Goal: Transaction & Acquisition: Purchase product/service

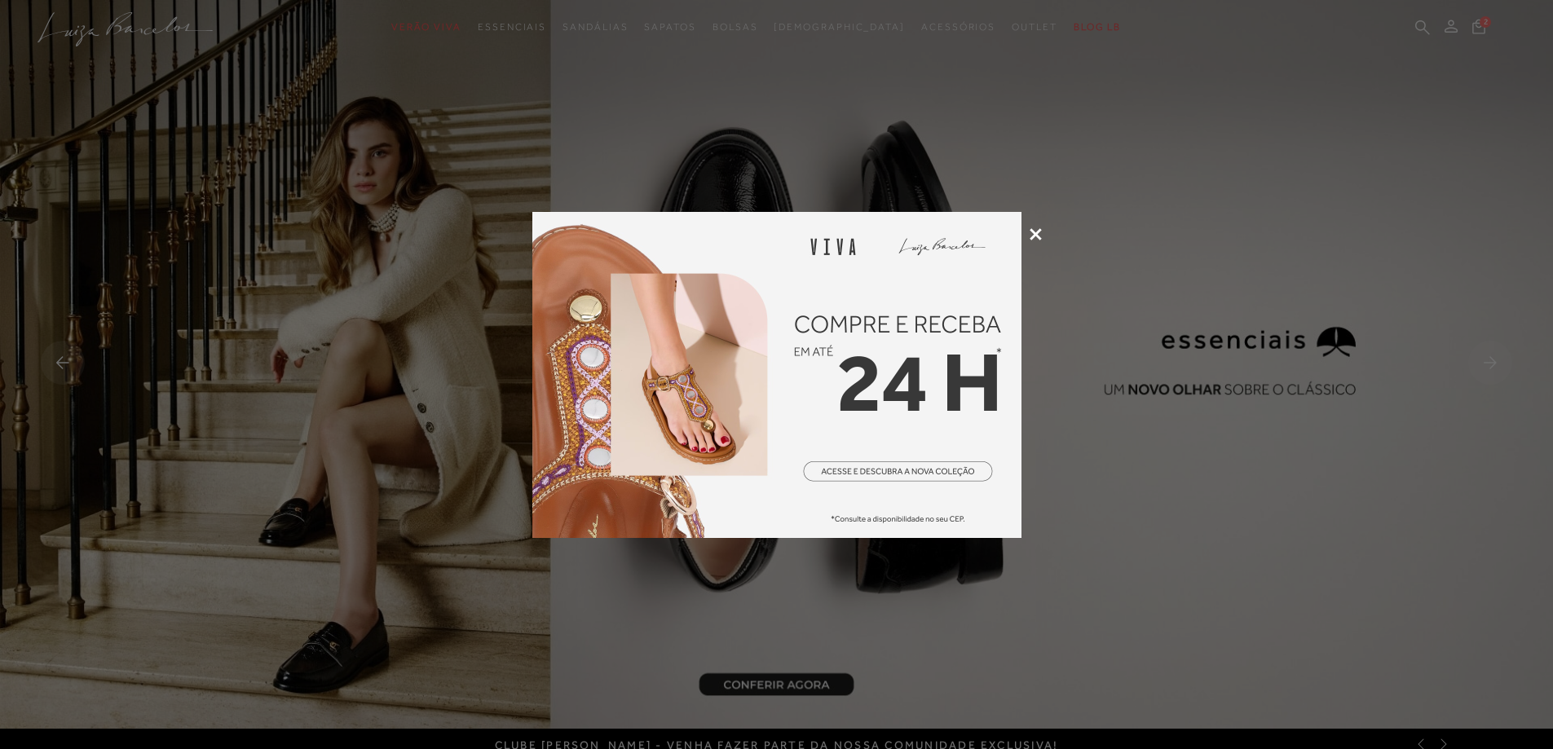
click at [1030, 232] on icon at bounding box center [1036, 234] width 12 height 12
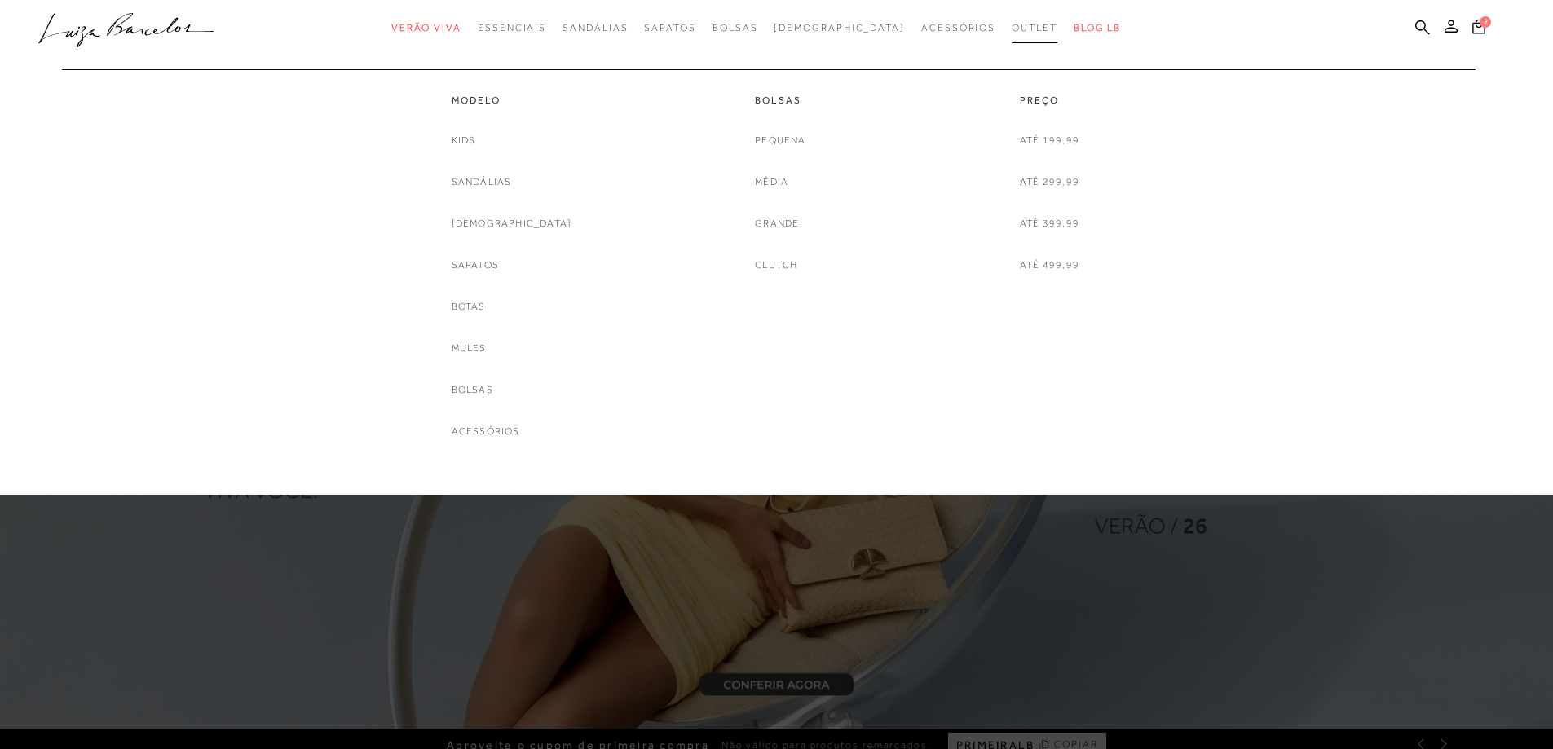
click at [1012, 22] on span "Outlet" at bounding box center [1035, 27] width 46 height 11
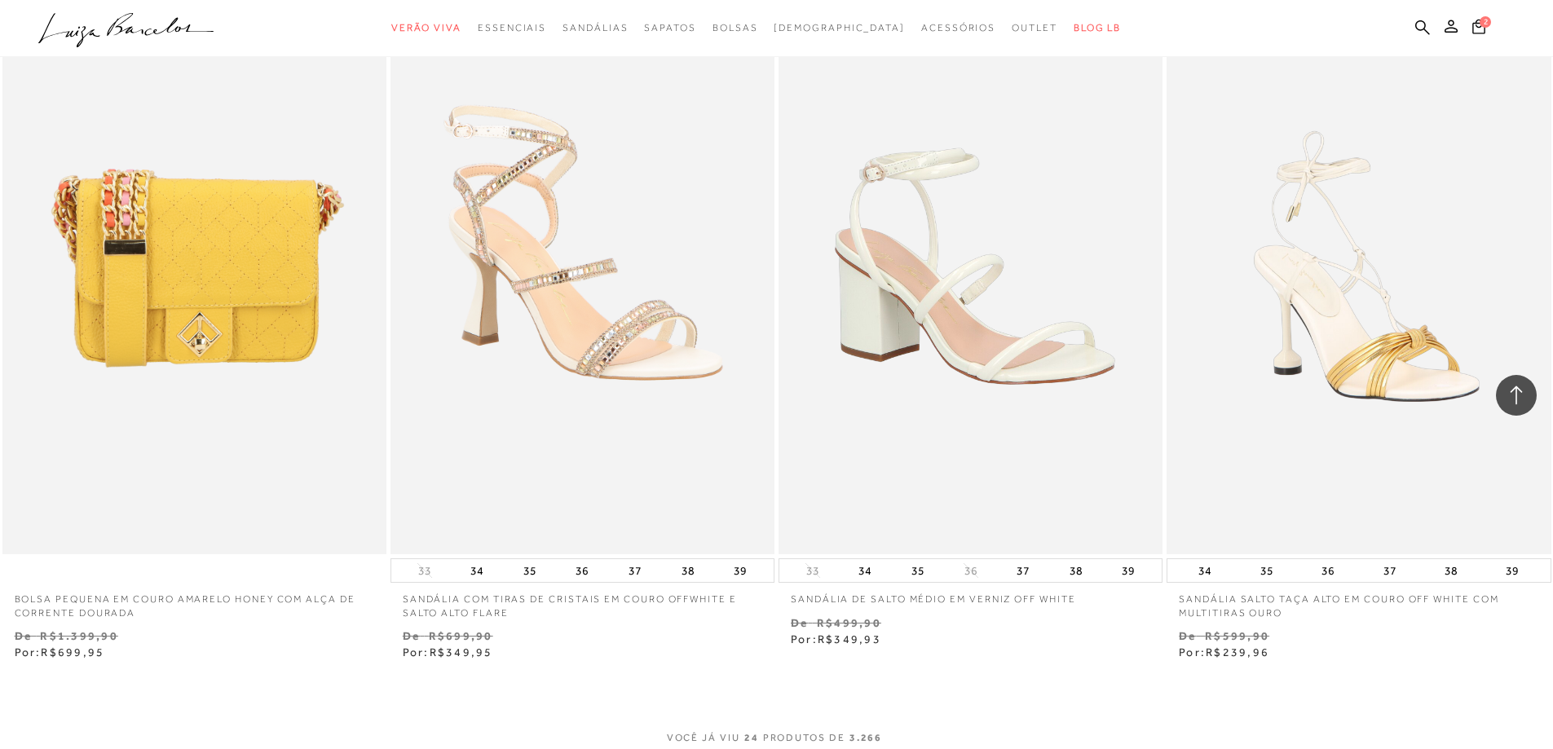
scroll to position [3913, 0]
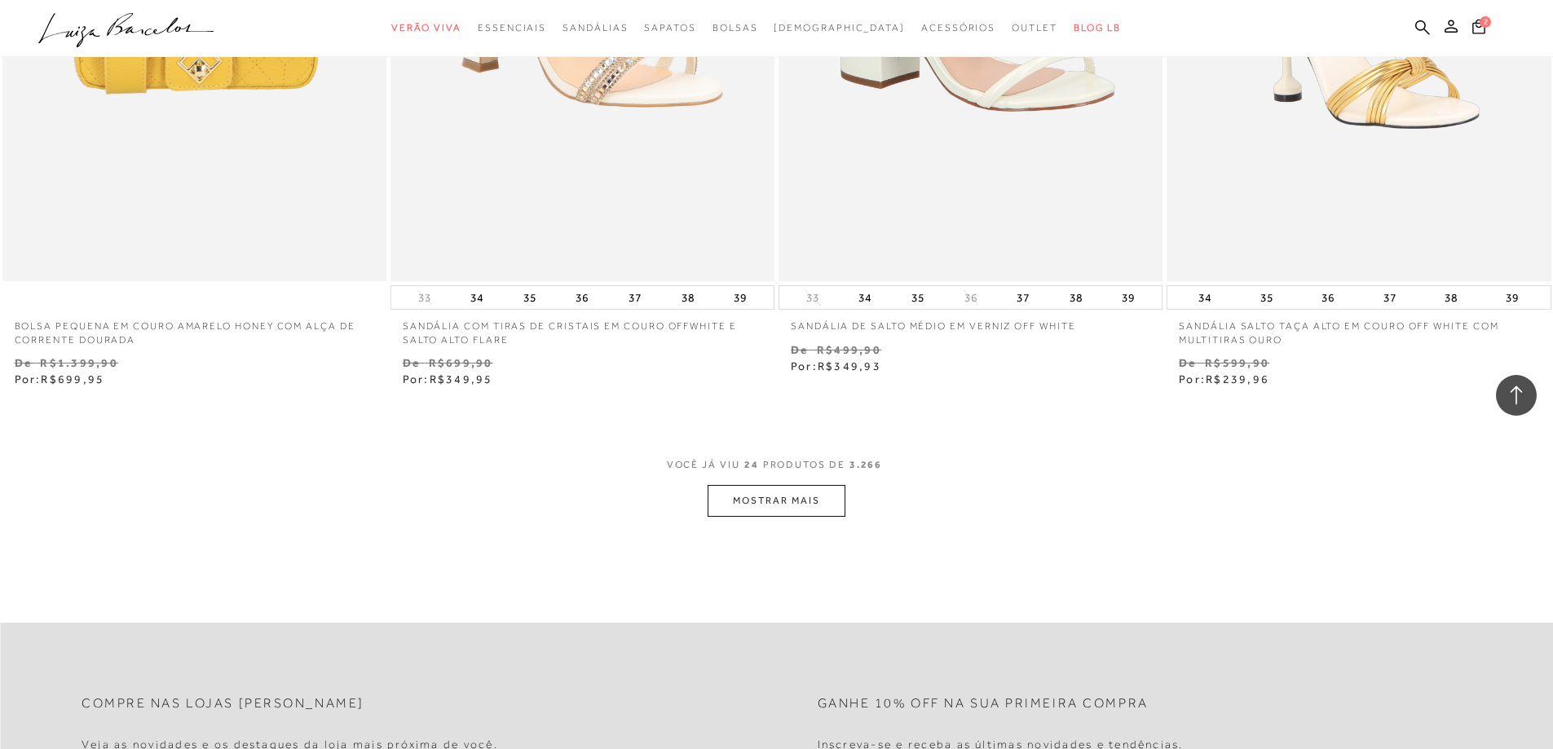
click at [832, 501] on button "MOSTRAR MAIS" at bounding box center [776, 501] width 137 height 32
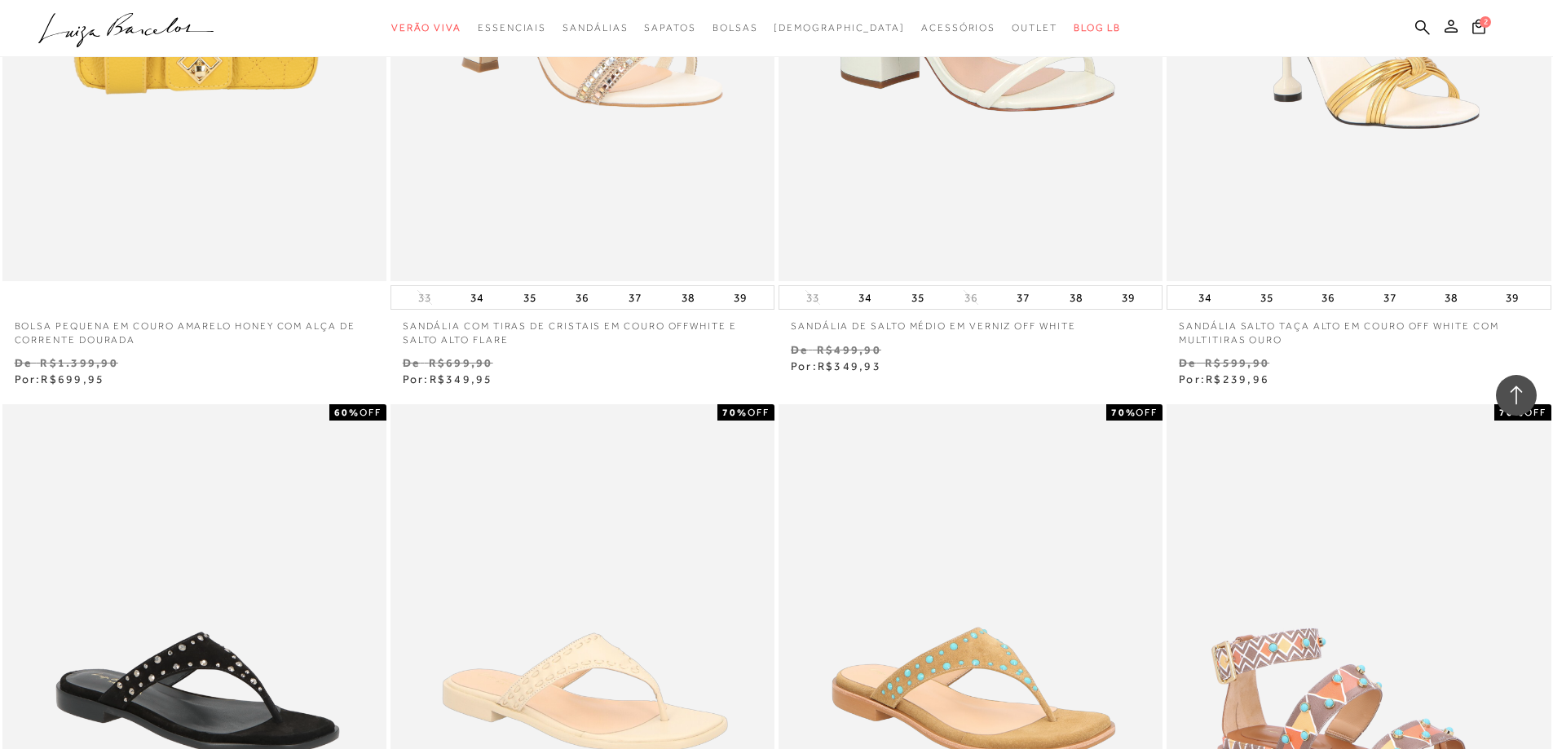
scroll to position [0, 0]
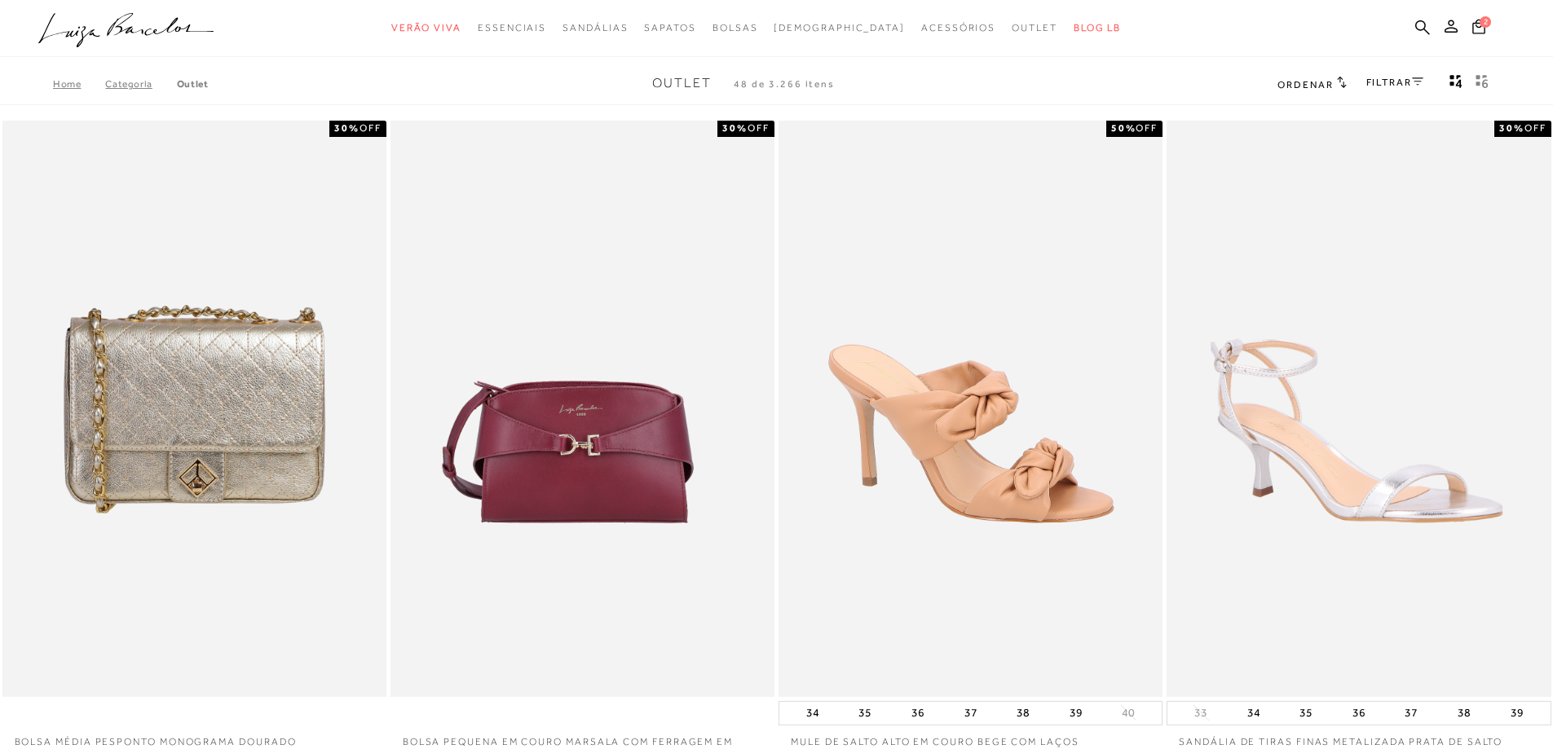
click at [1324, 84] on span "Ordenar" at bounding box center [1304, 84] width 55 height 11
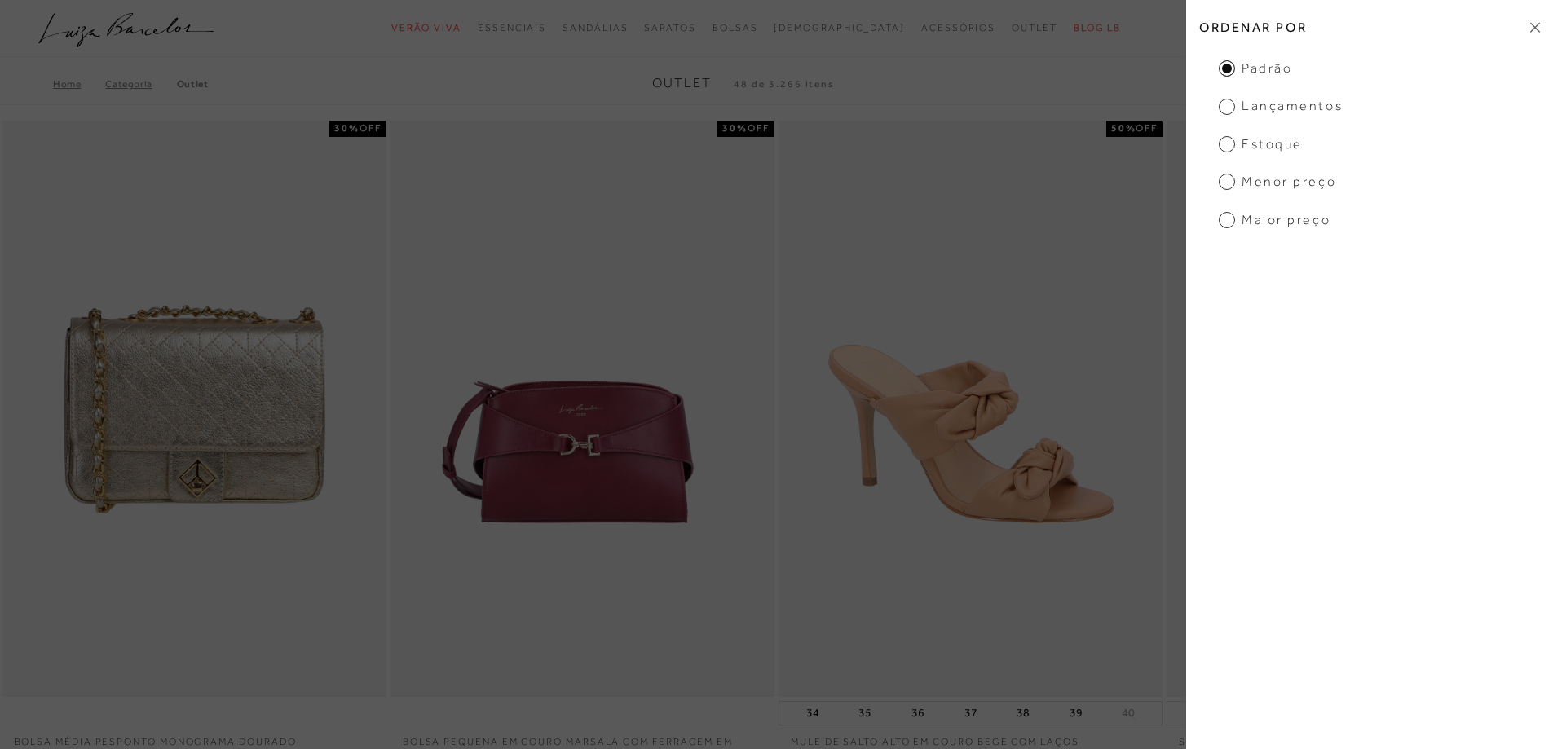
click at [1314, 107] on span "Lançamentos" at bounding box center [1281, 106] width 124 height 18
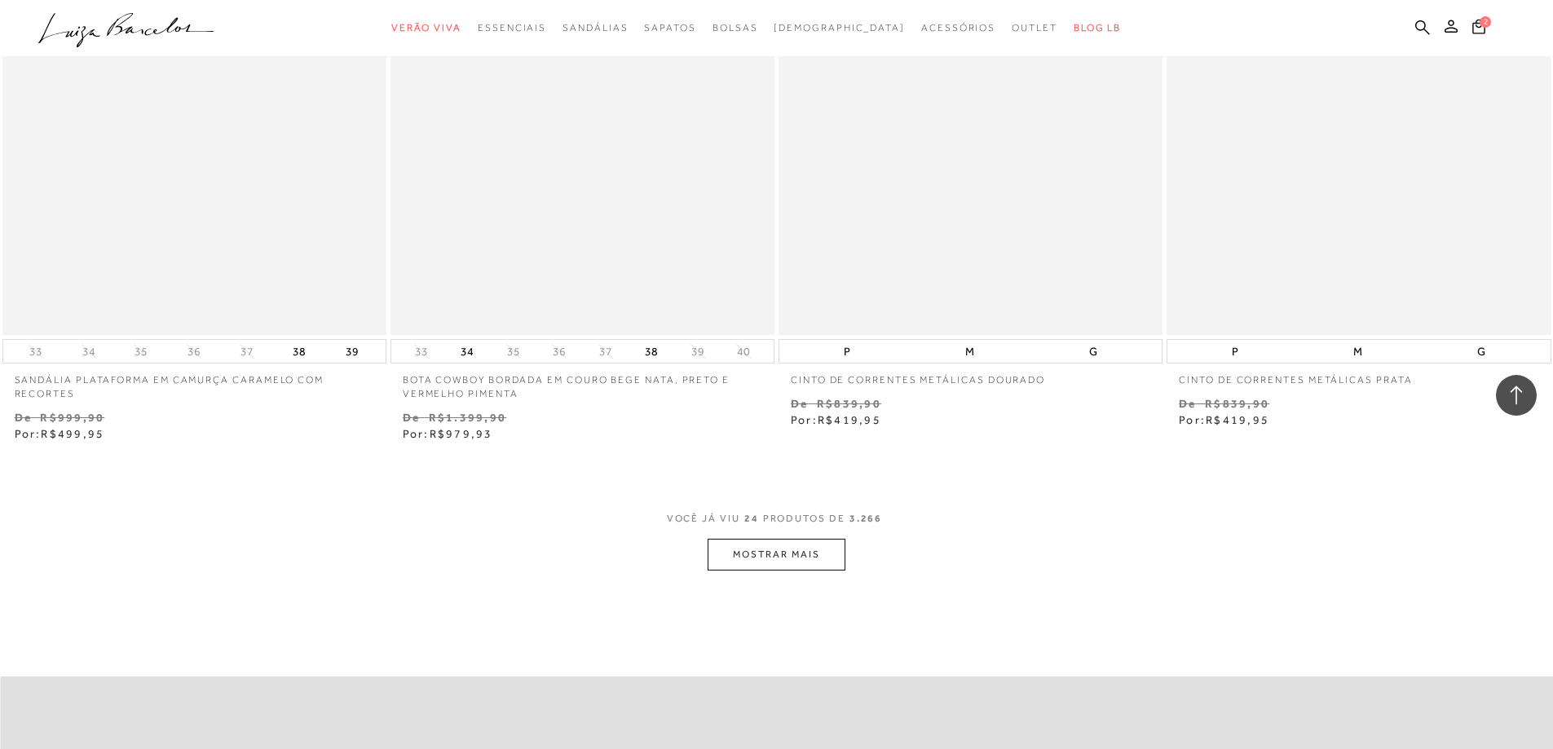
scroll to position [3995, 0]
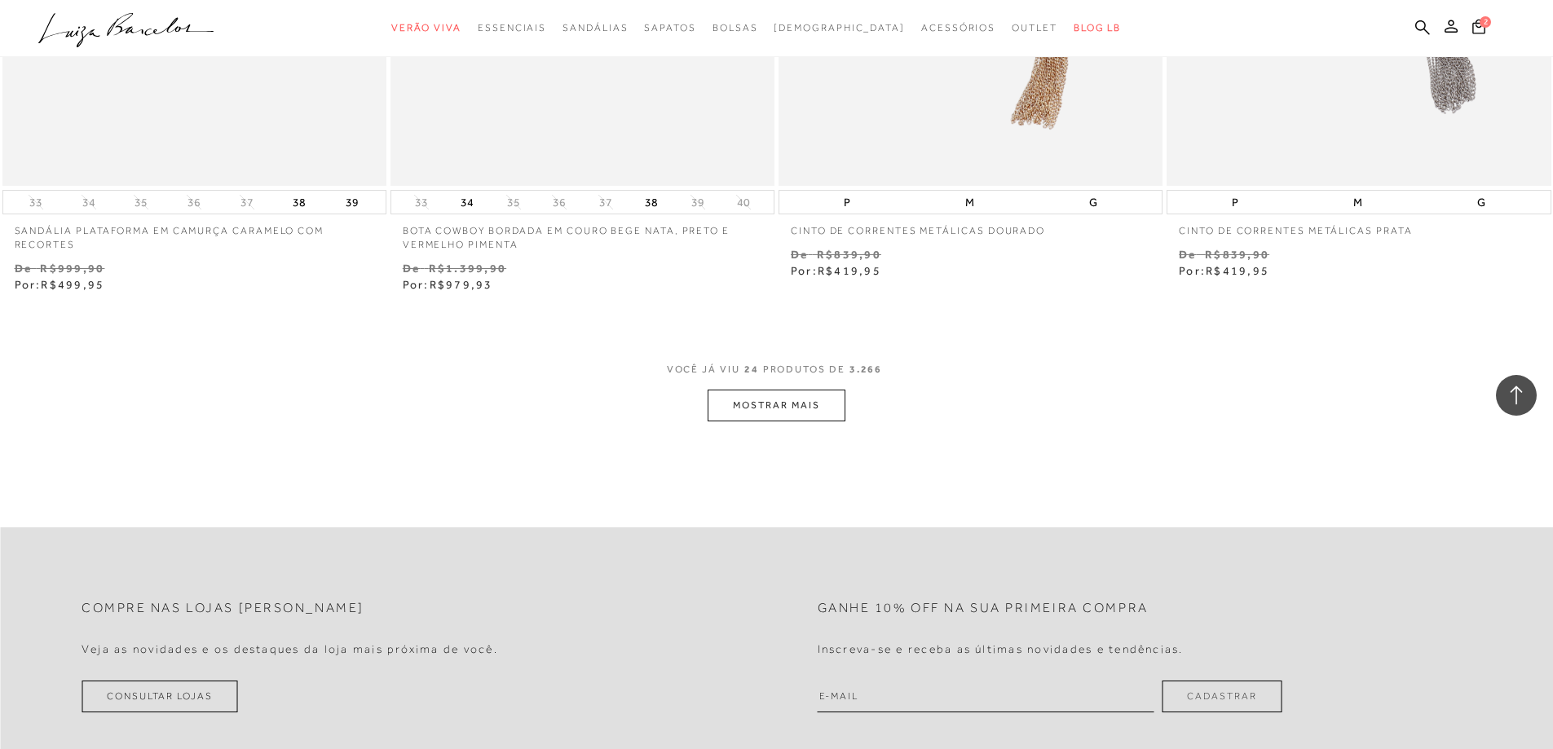
click at [800, 412] on button "MOSTRAR MAIS" at bounding box center [776, 406] width 137 height 32
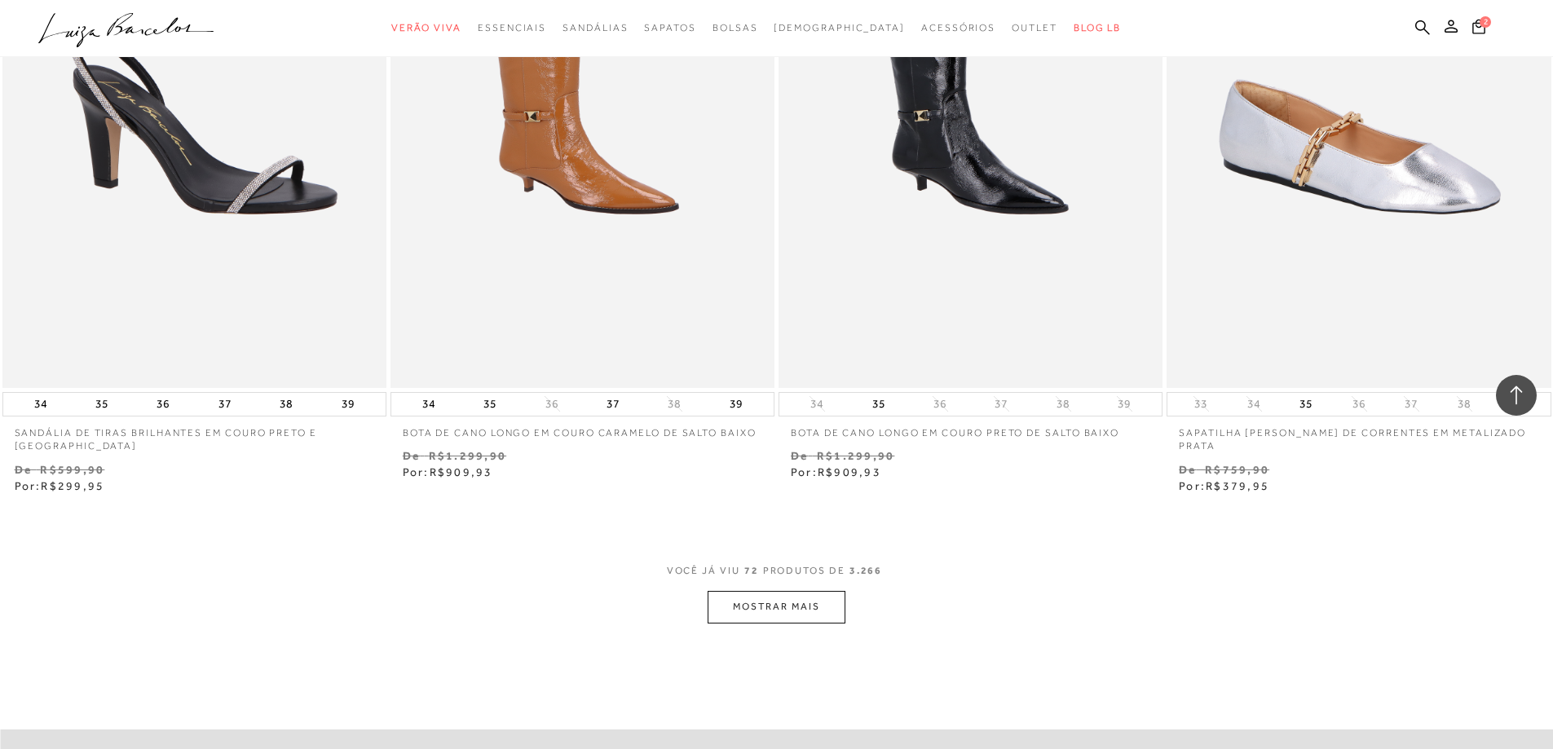
scroll to position [7989, 0]
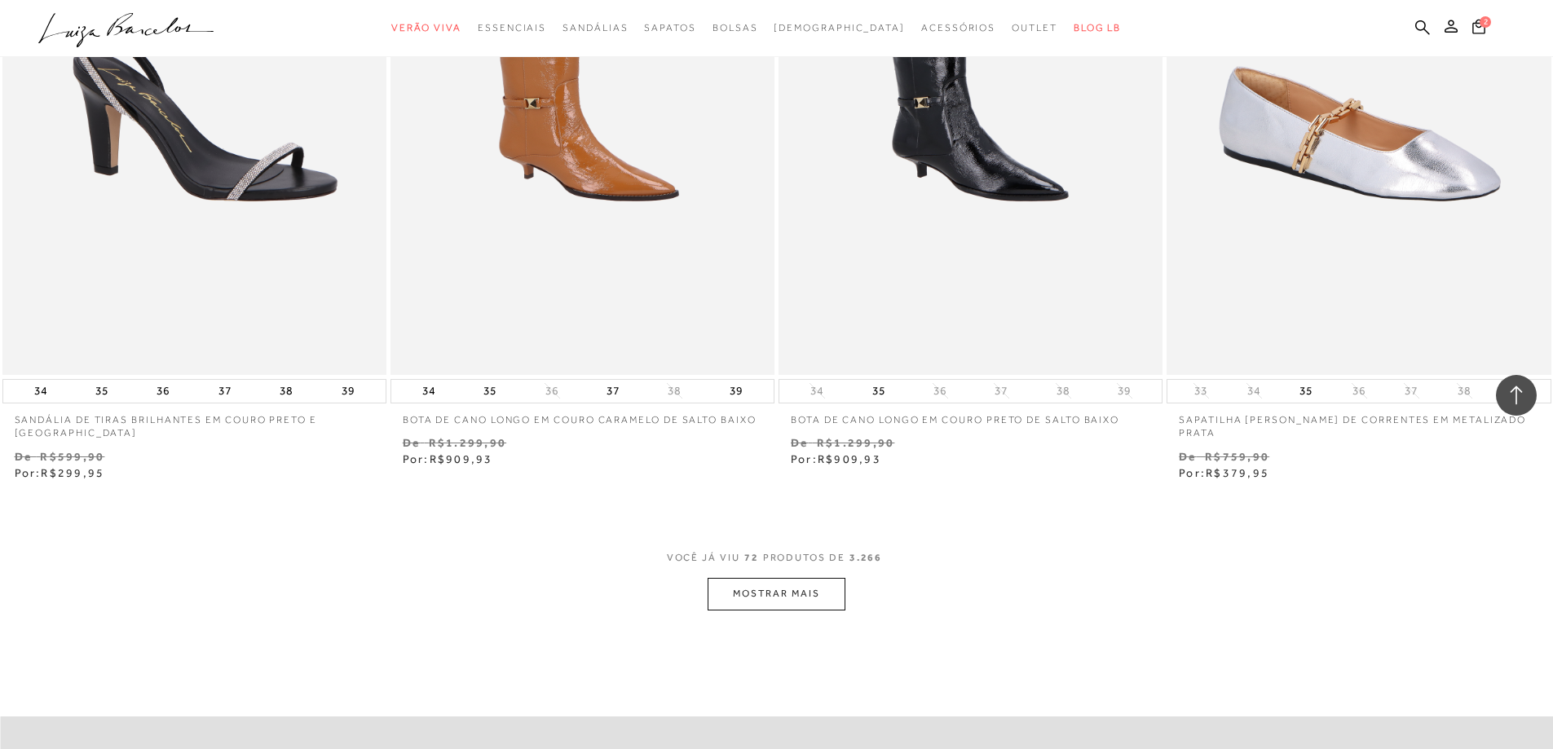
click at [810, 591] on button "MOSTRAR MAIS" at bounding box center [776, 594] width 137 height 32
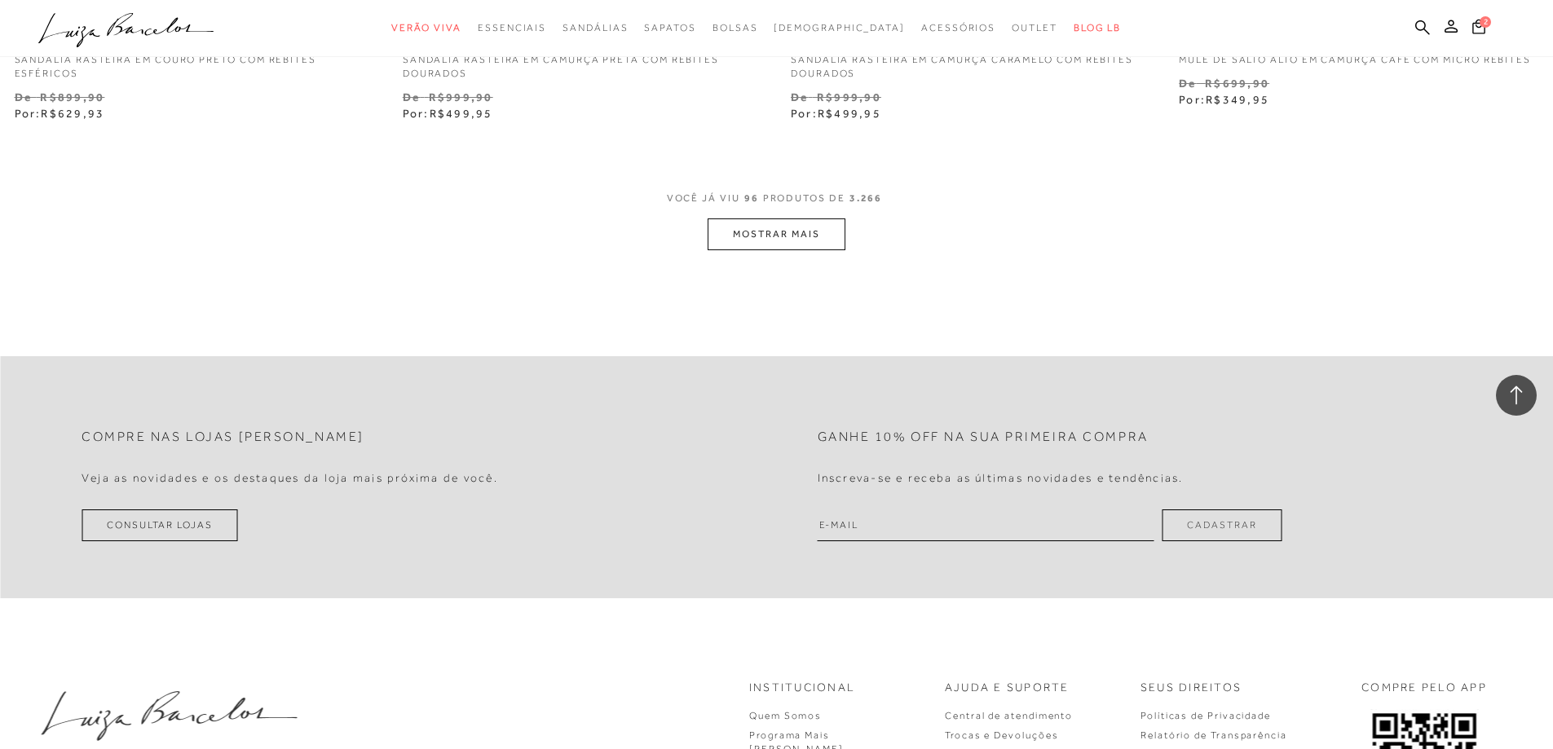
scroll to position [12554, 0]
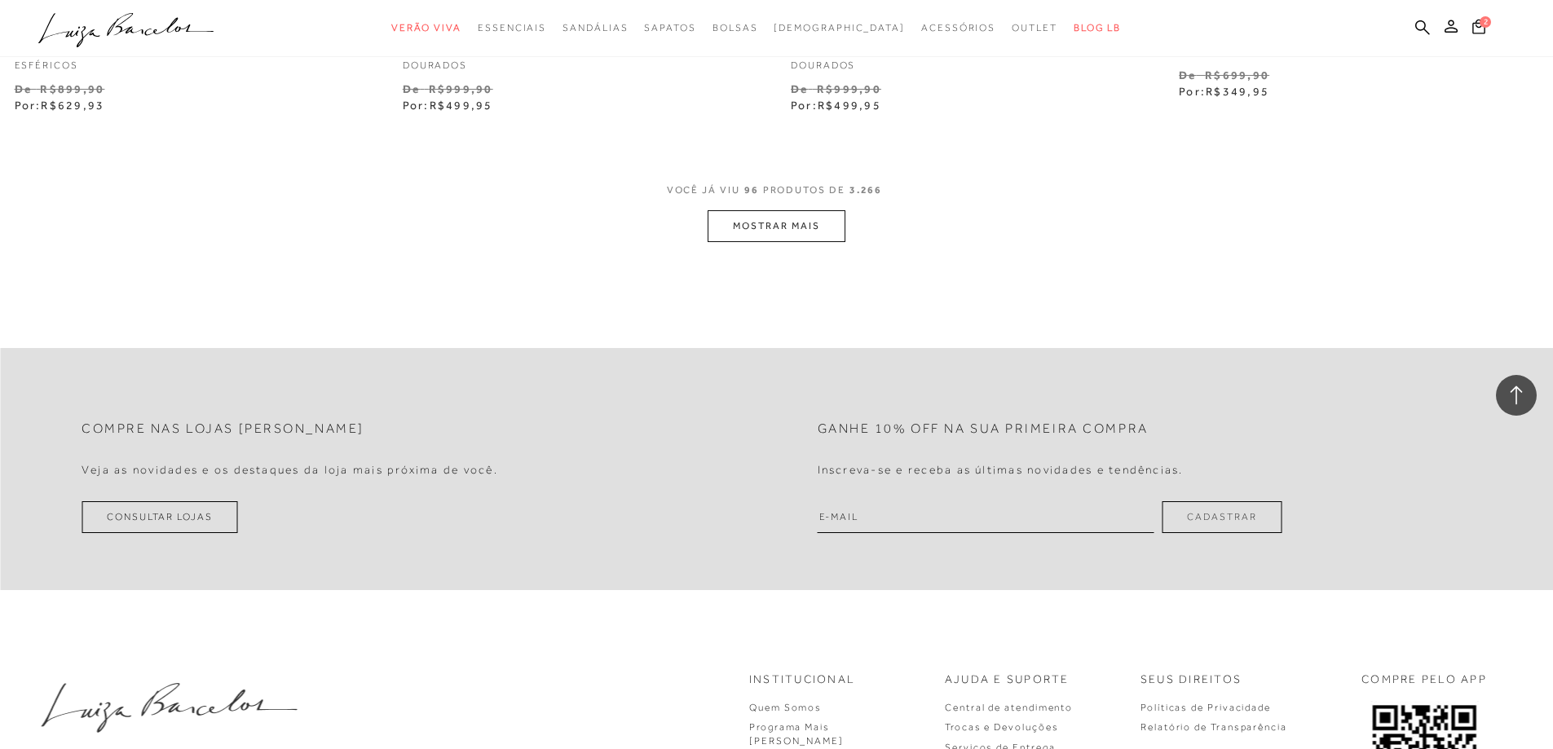
click at [774, 231] on button "MOSTRAR MAIS" at bounding box center [776, 226] width 137 height 32
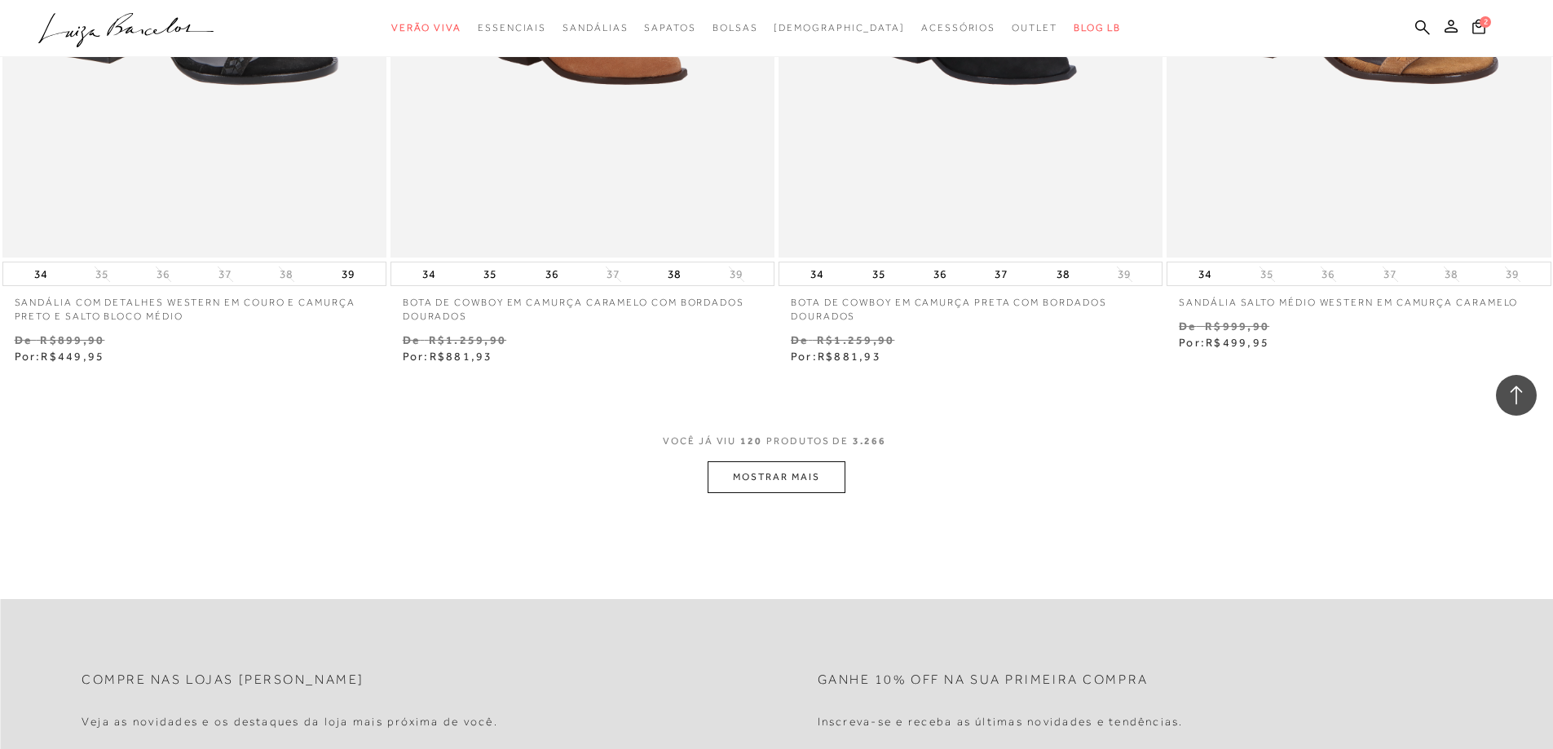
scroll to position [16712, 0]
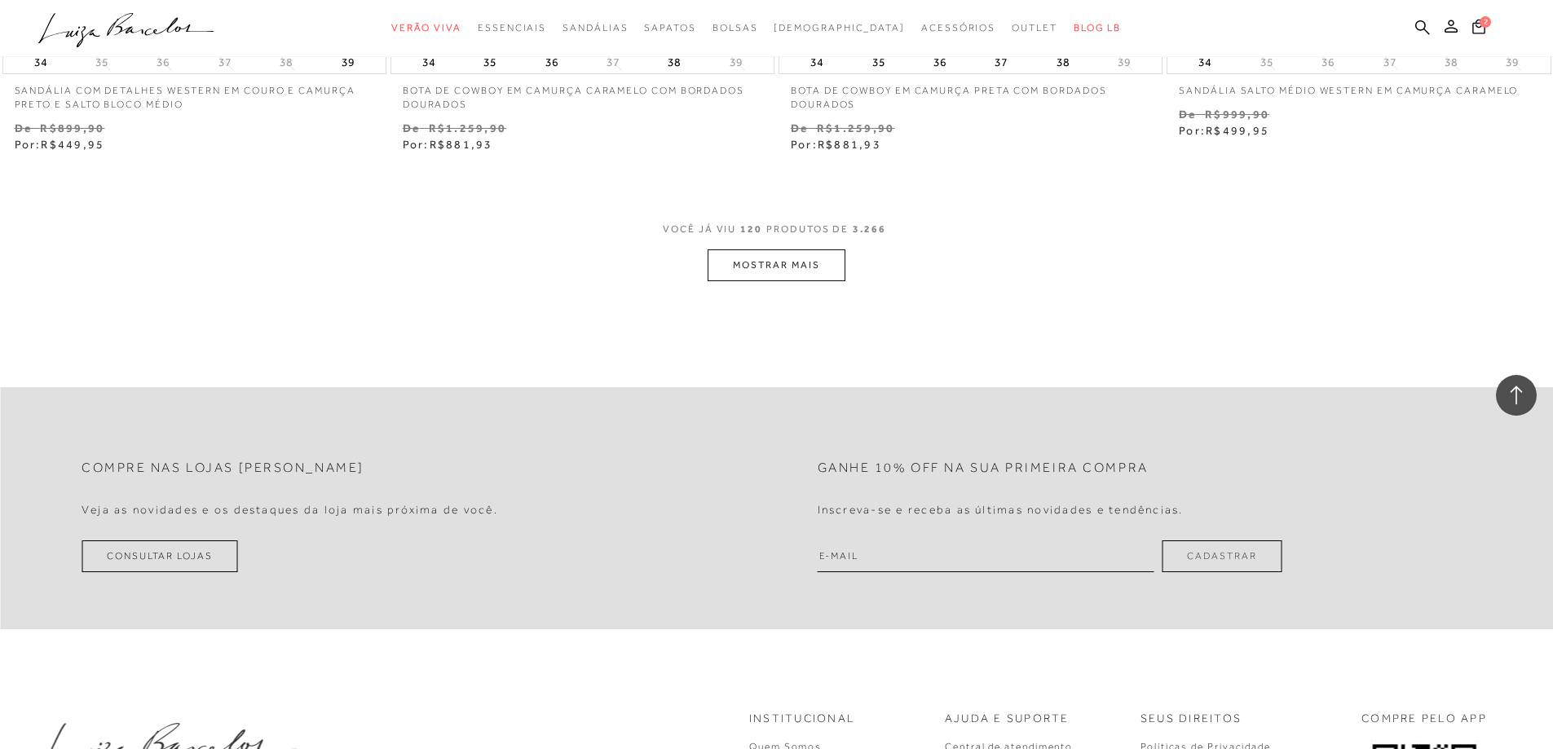
click at [811, 261] on button "MOSTRAR MAIS" at bounding box center [776, 265] width 137 height 32
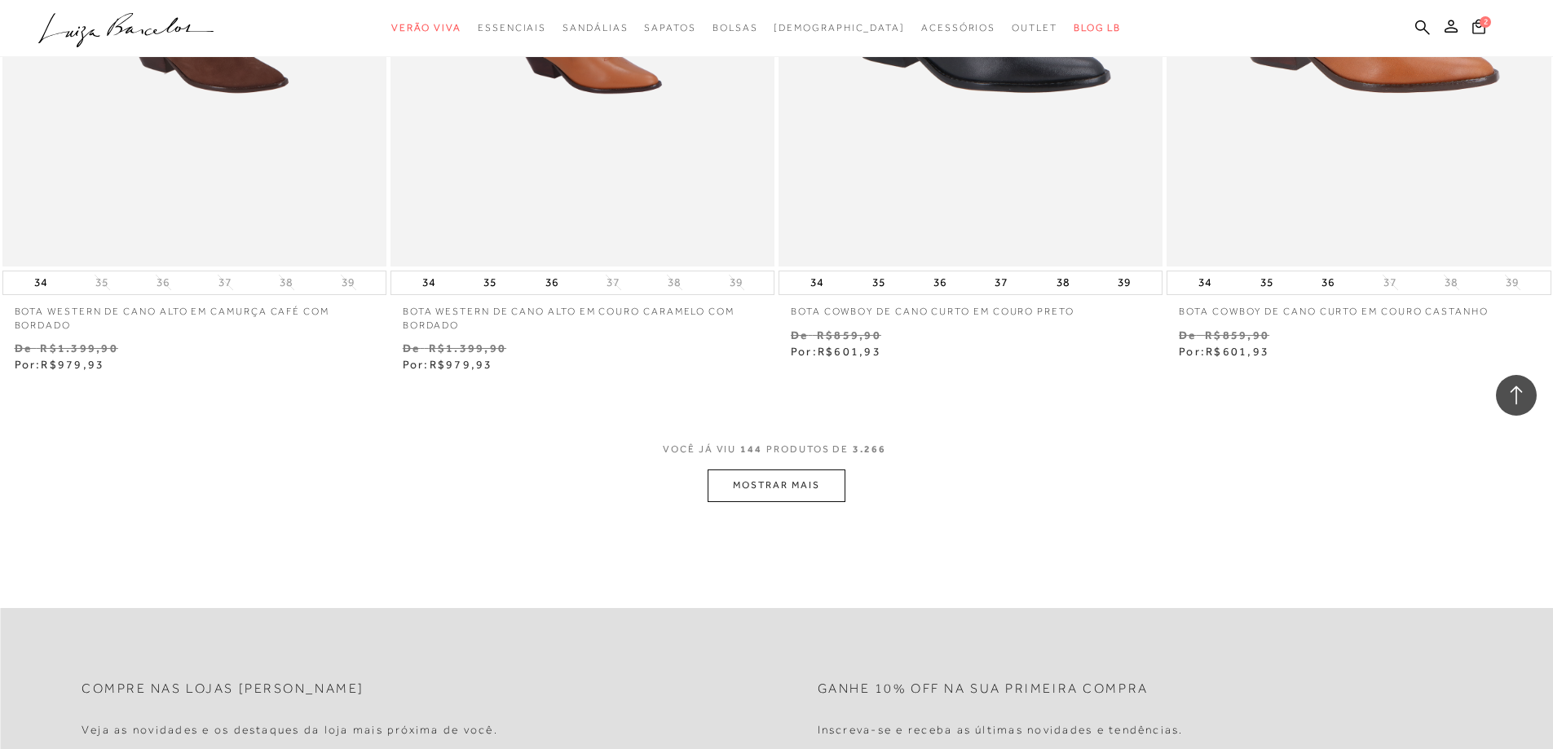
scroll to position [20870, 0]
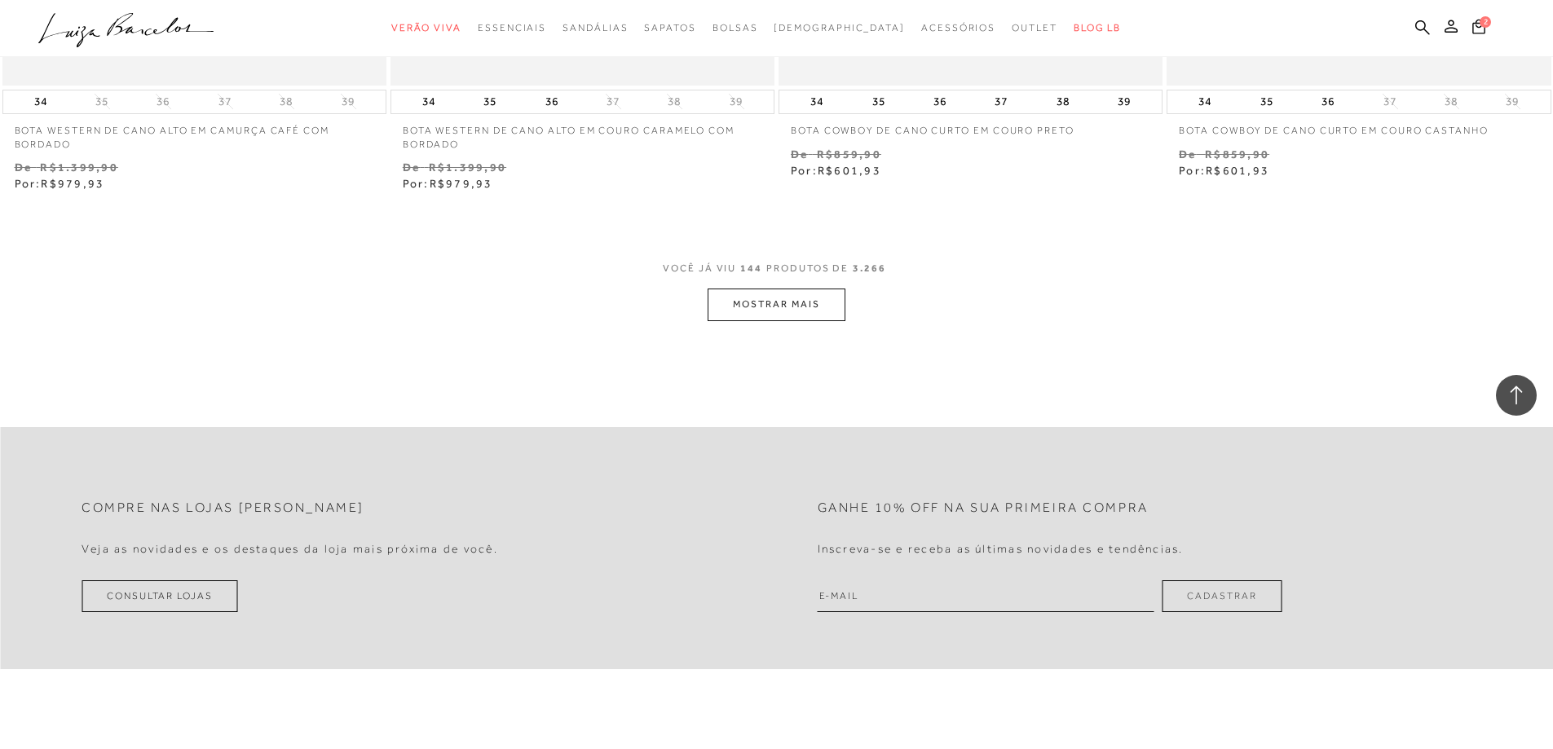
click at [805, 314] on button "MOSTRAR MAIS" at bounding box center [776, 305] width 137 height 32
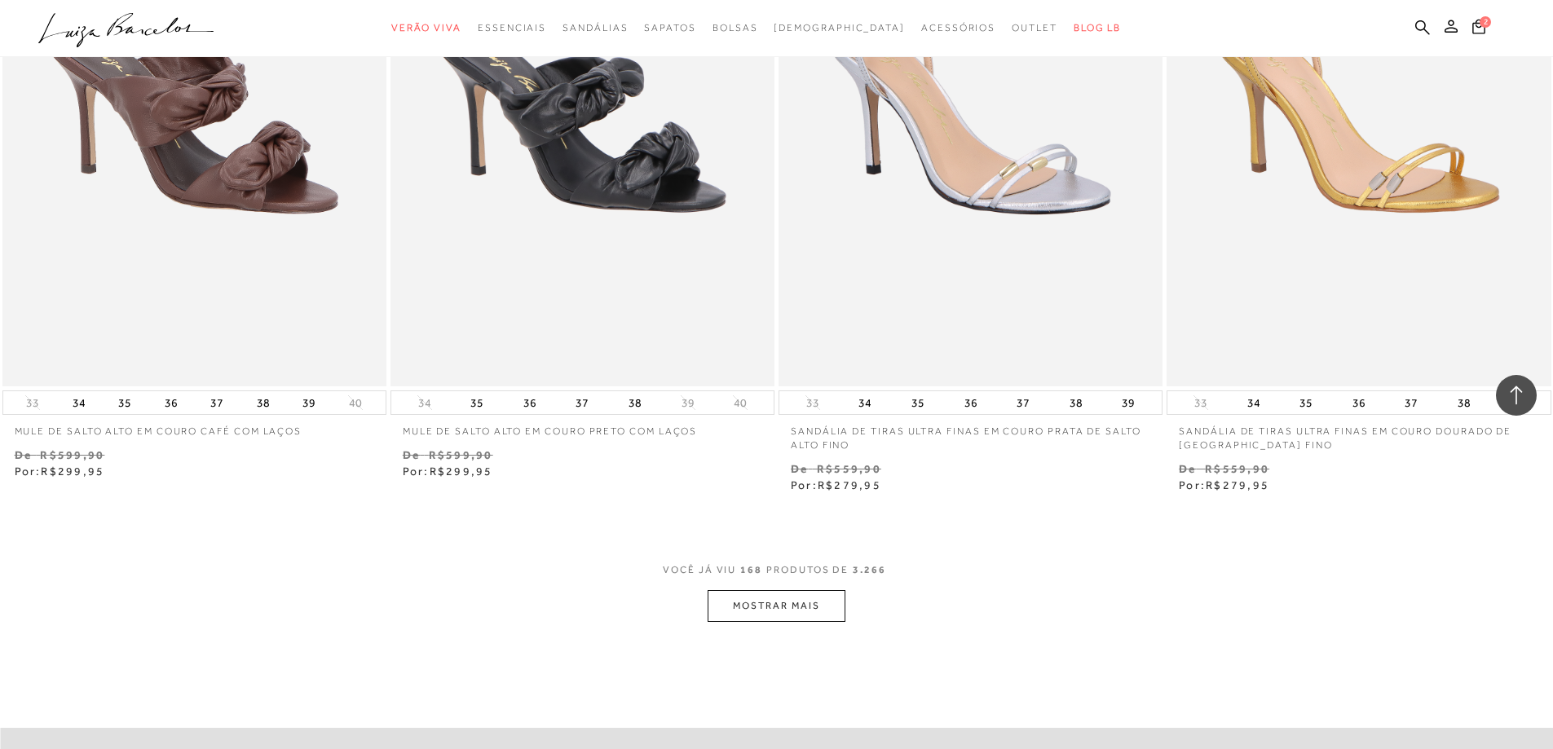
scroll to position [25027, 0]
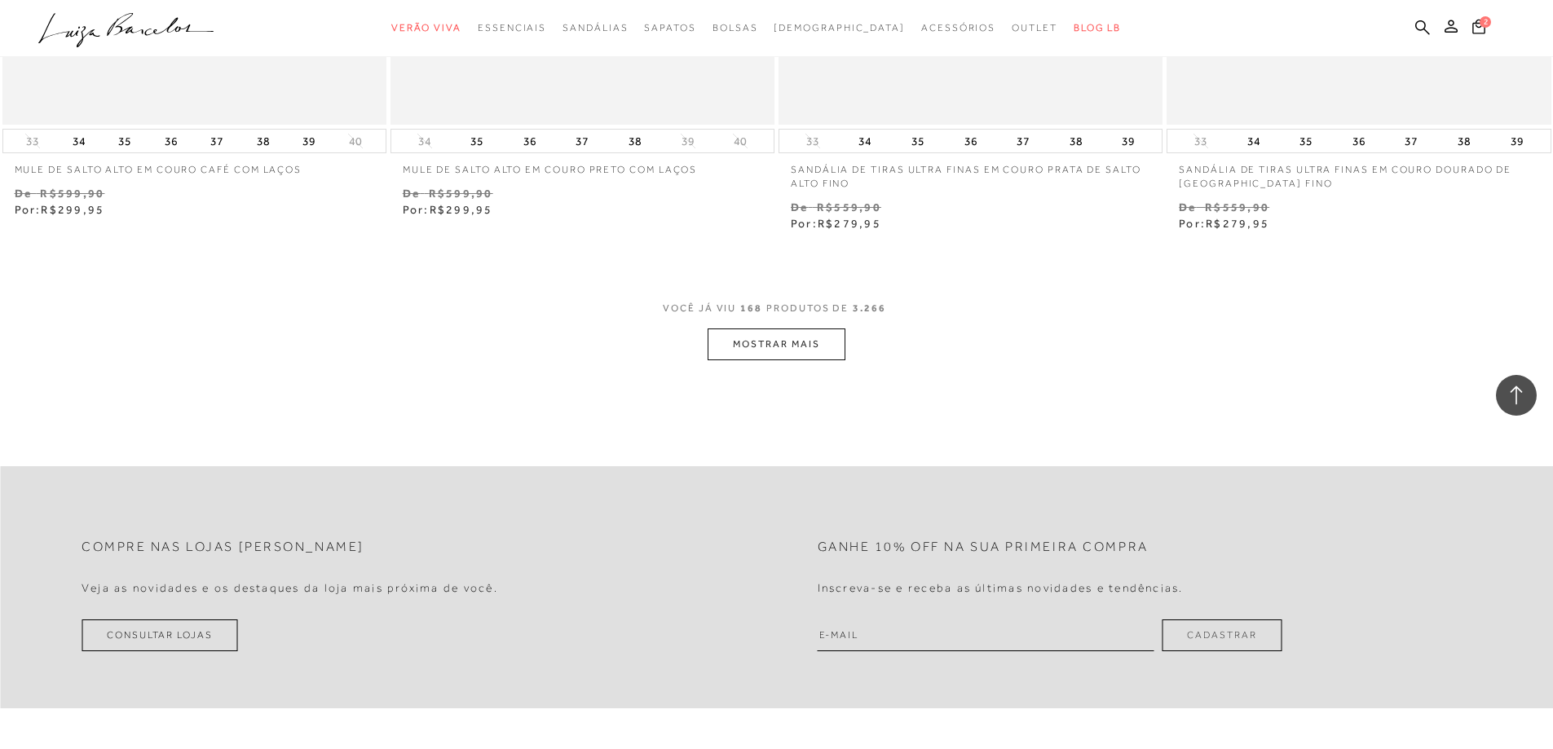
click at [810, 342] on button "MOSTRAR MAIS" at bounding box center [776, 345] width 137 height 32
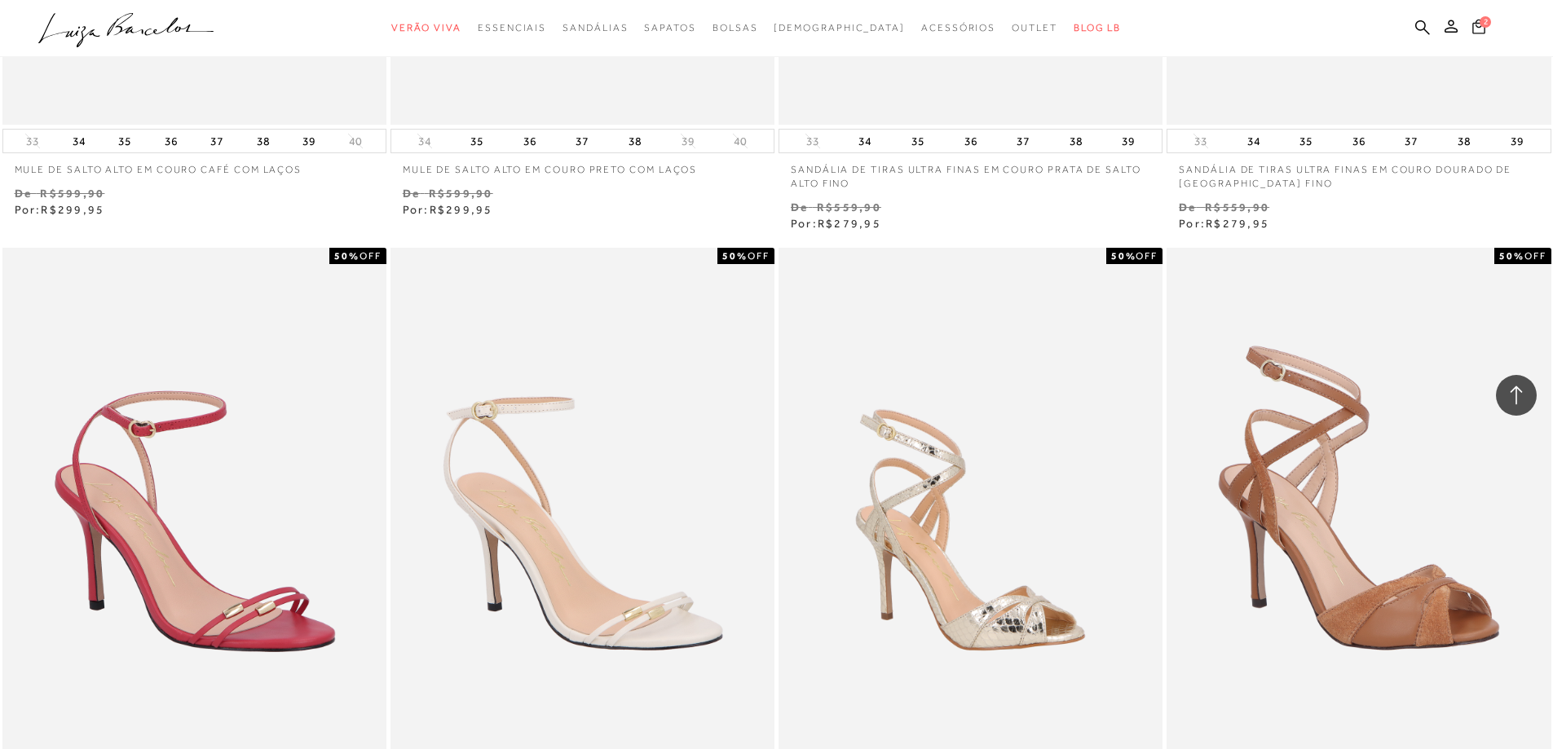
click at [1482, 24] on span "2" at bounding box center [1485, 21] width 11 height 11
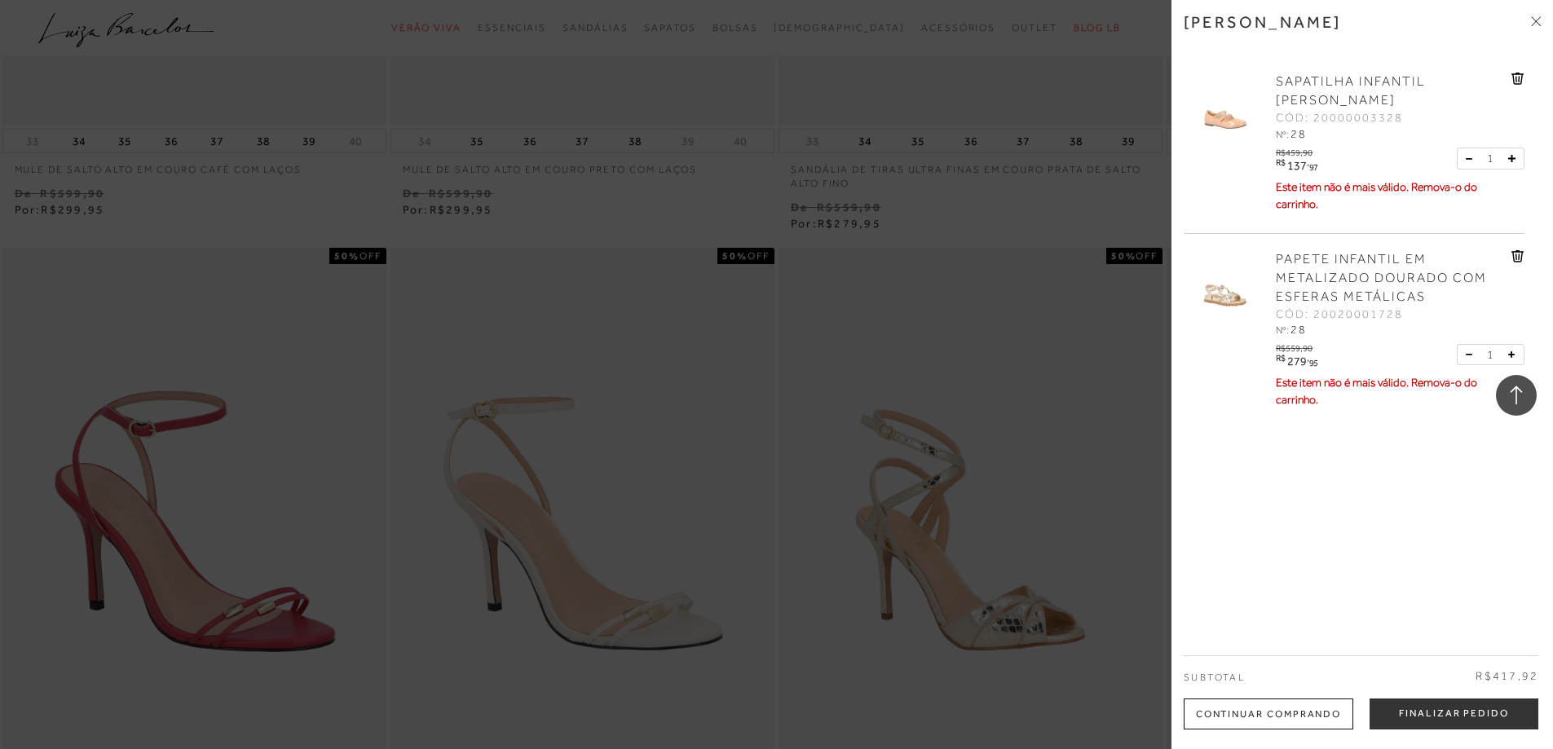
click at [1540, 18] on icon at bounding box center [1538, 18] width 5 height 5
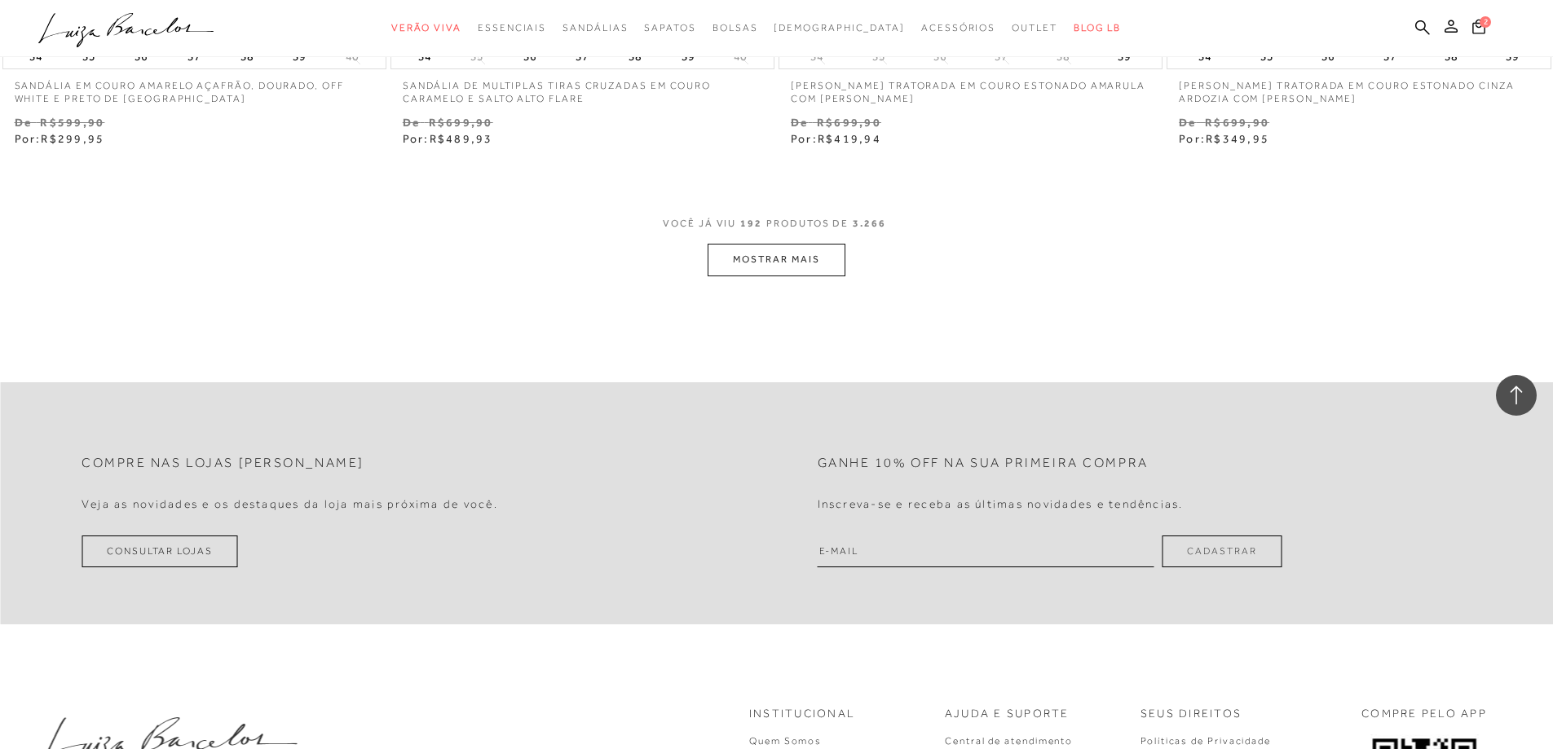
scroll to position [29430, 0]
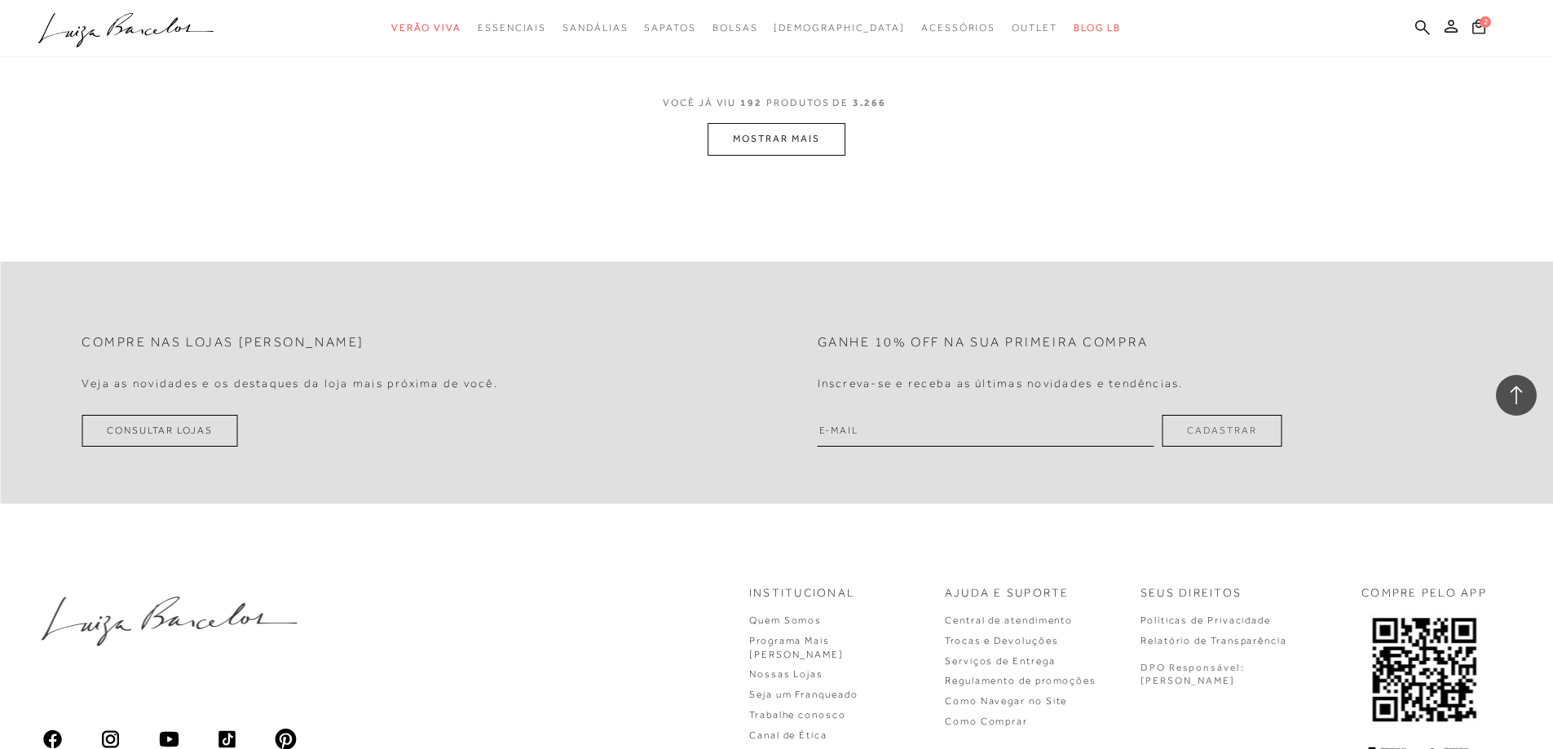
click at [768, 138] on button "MOSTRAR MAIS" at bounding box center [776, 139] width 137 height 32
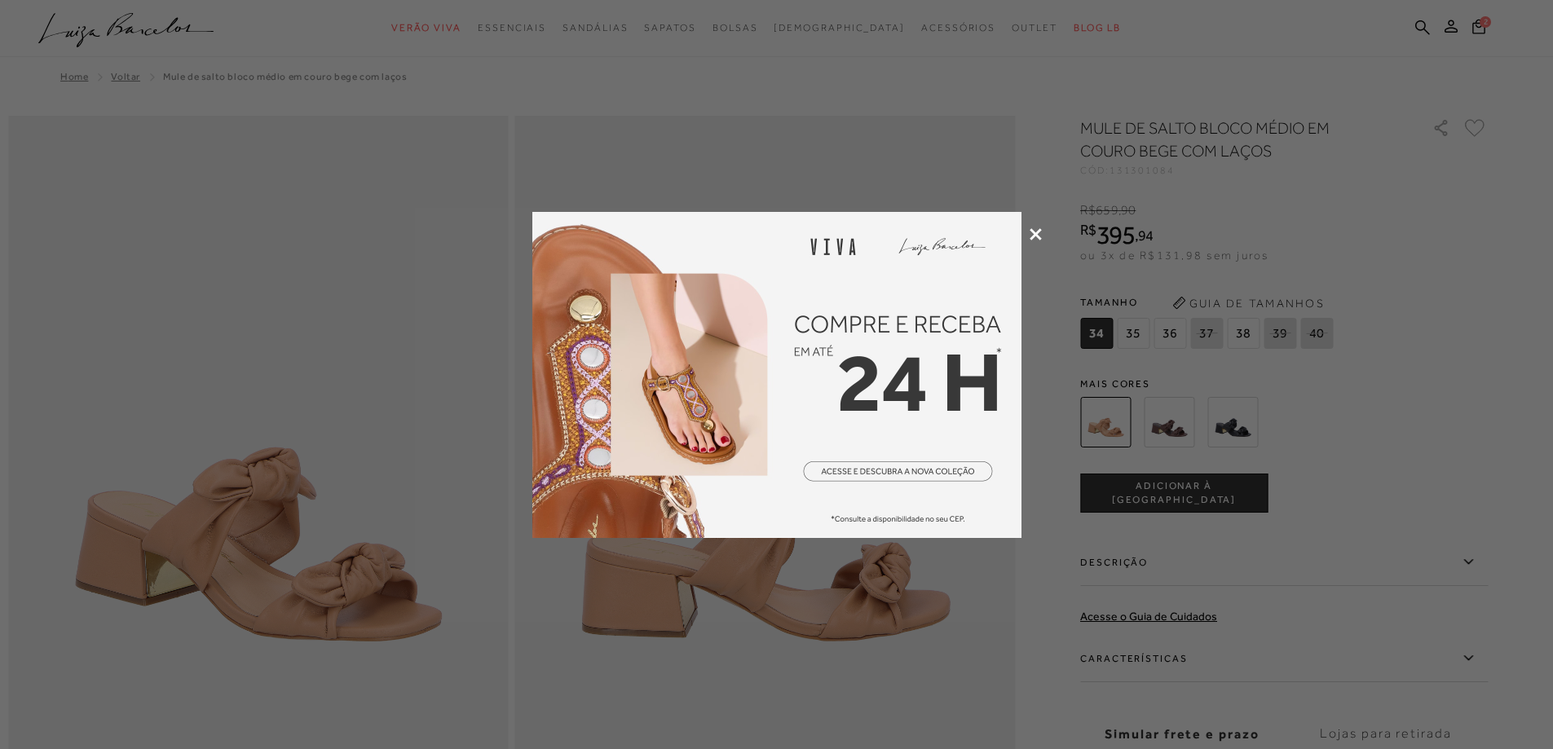
click at [1039, 232] on icon at bounding box center [1036, 234] width 12 height 12
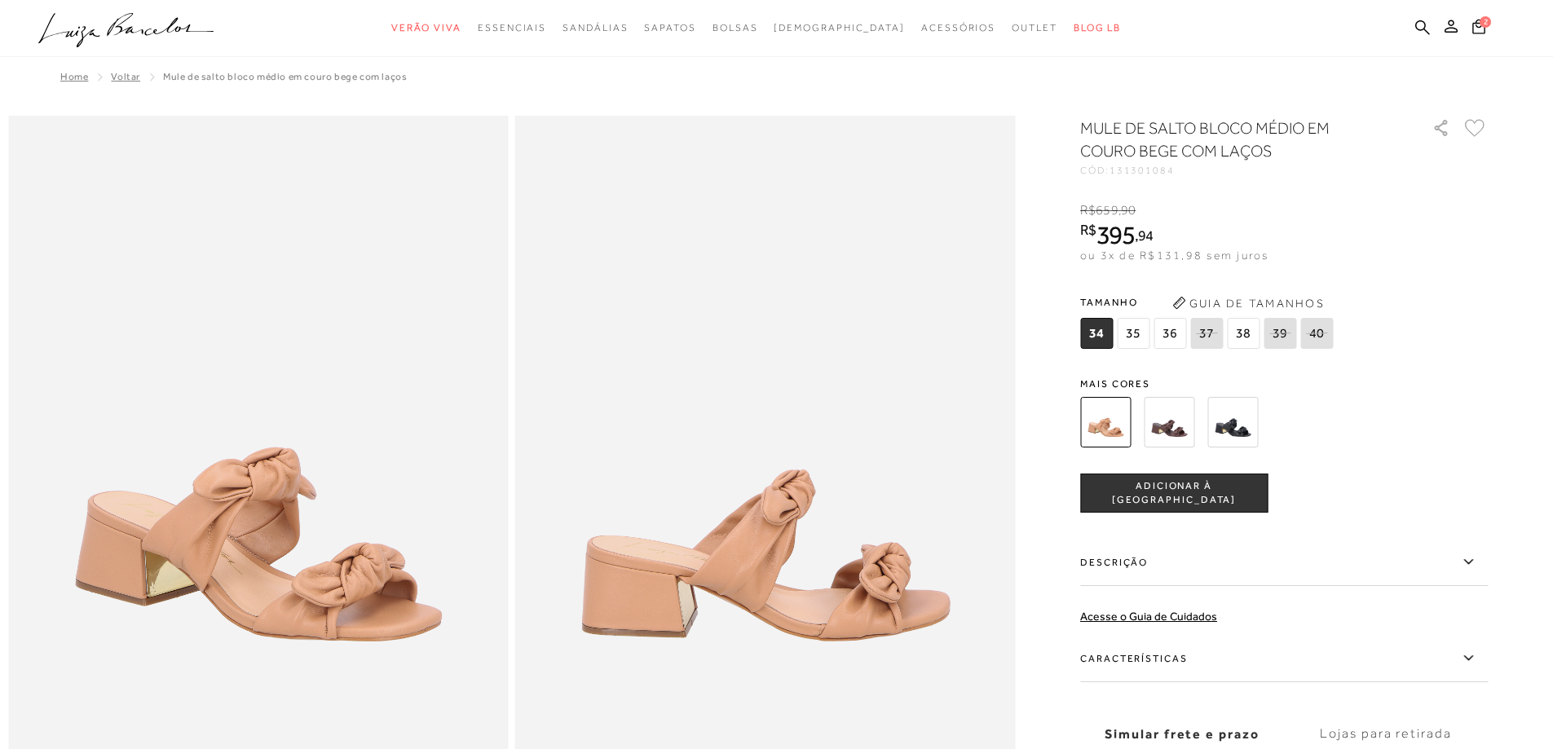
click at [1245, 332] on span "38" at bounding box center [1243, 333] width 33 height 31
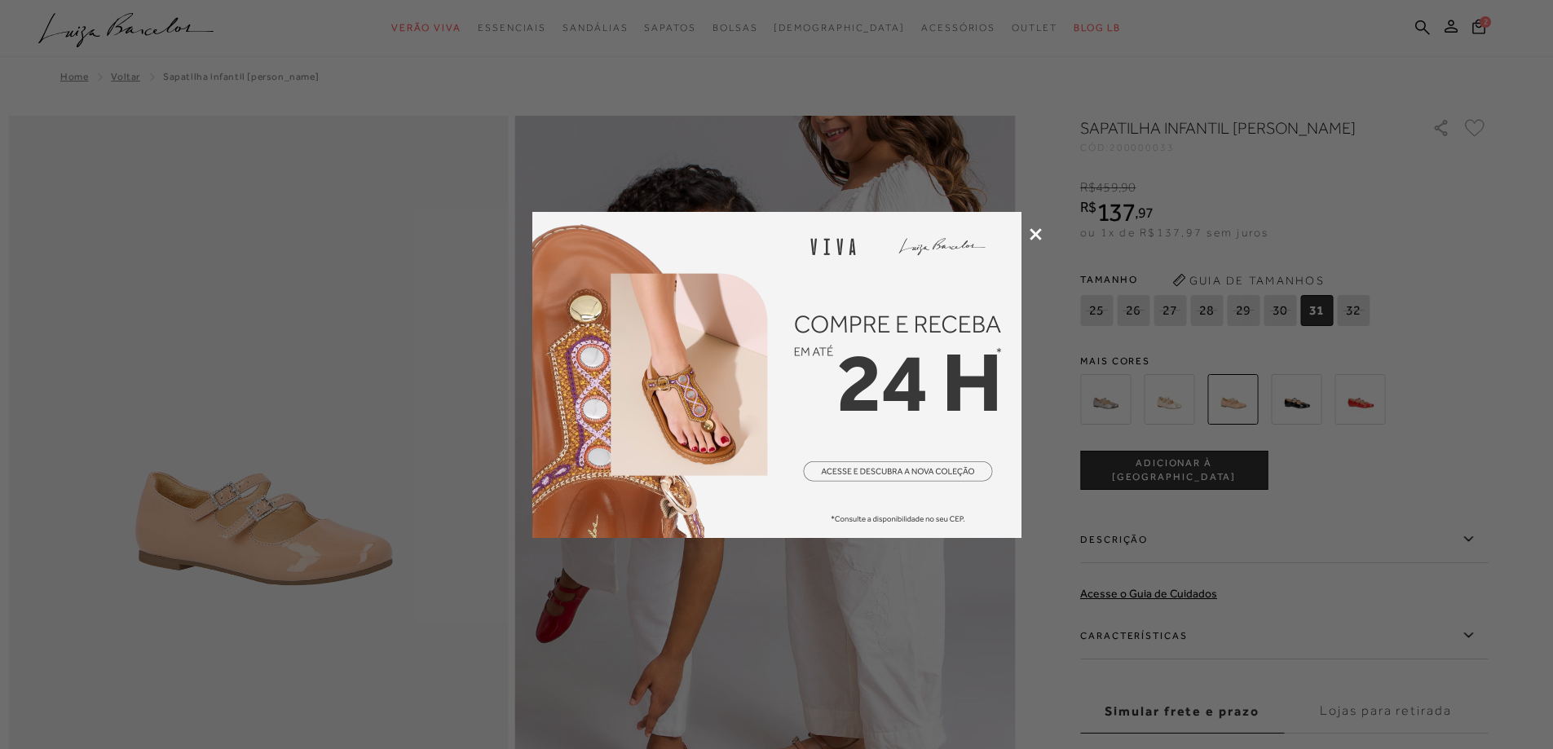
click at [1035, 228] on icon at bounding box center [1036, 234] width 12 height 12
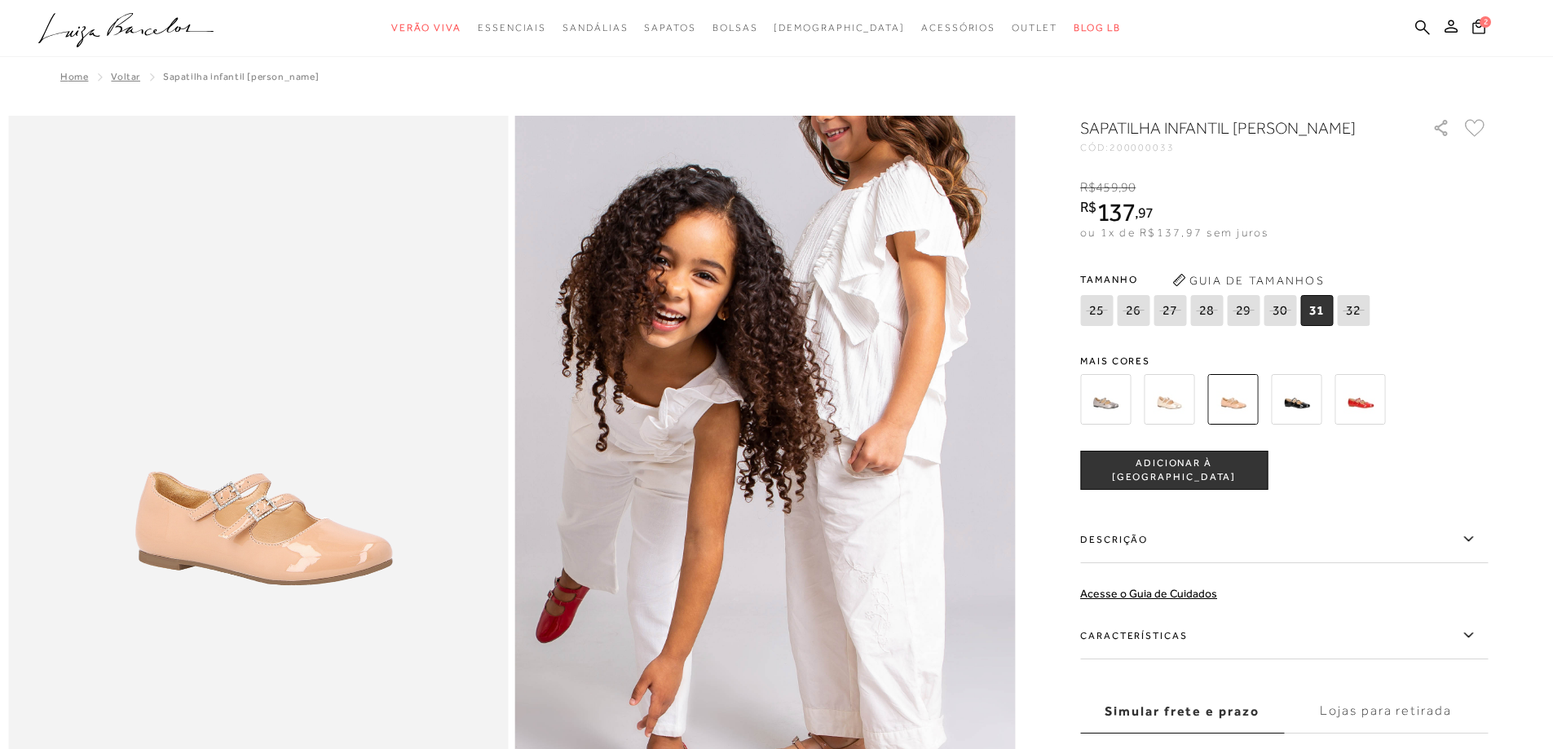
click at [1189, 420] on img at bounding box center [1169, 399] width 51 height 51
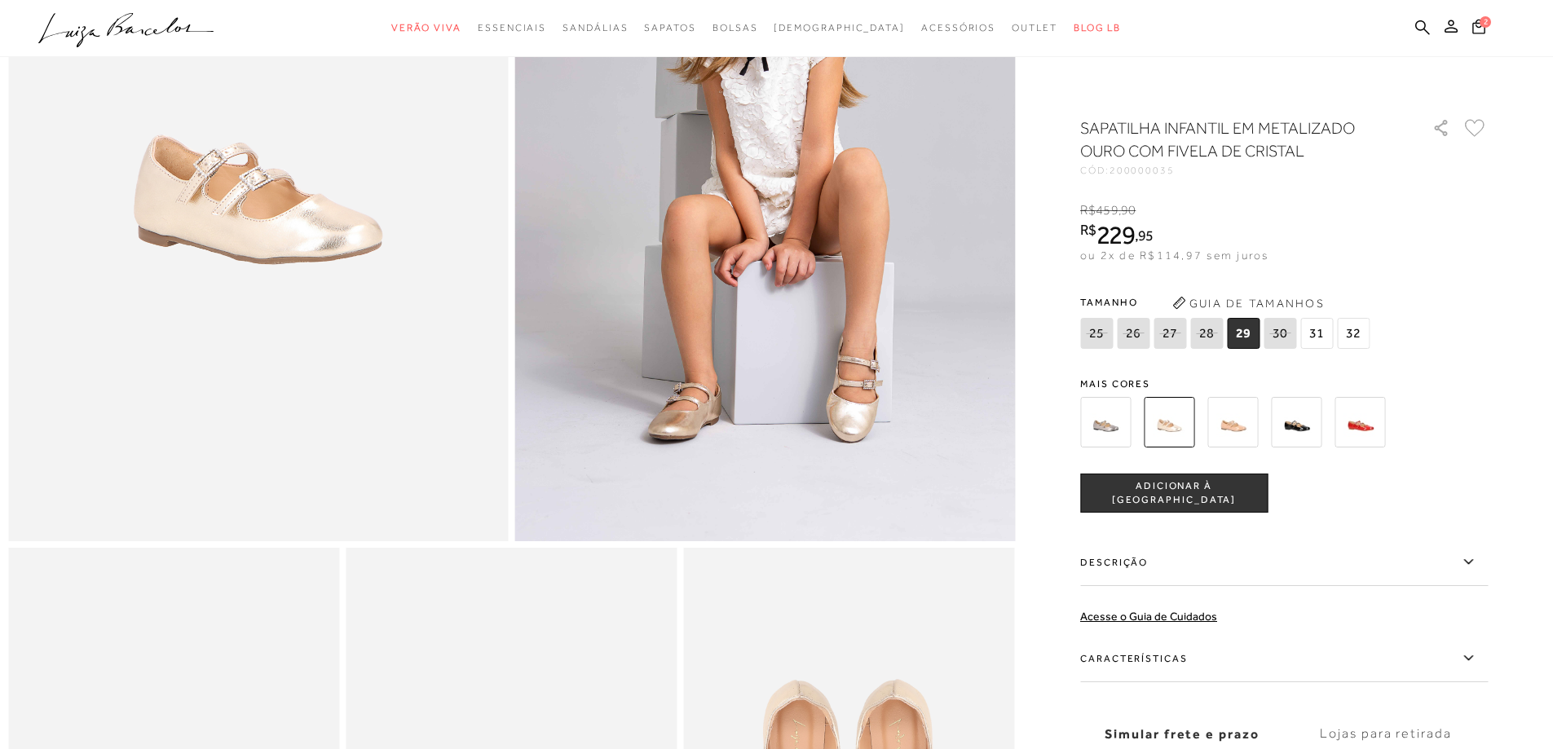
scroll to position [326, 0]
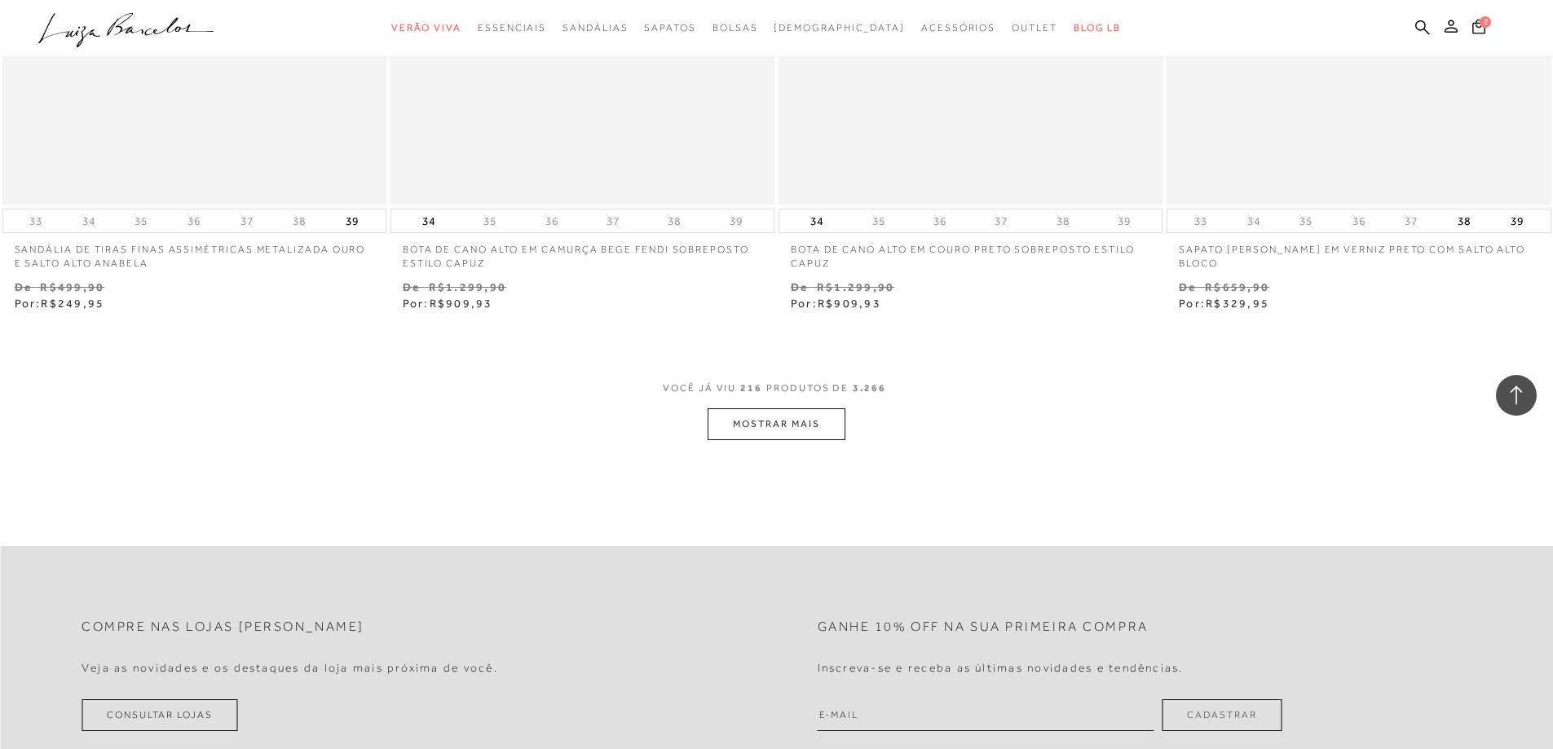
scroll to position [33343, 0]
click at [804, 423] on button "MOSTRAR MAIS" at bounding box center [776, 424] width 137 height 32
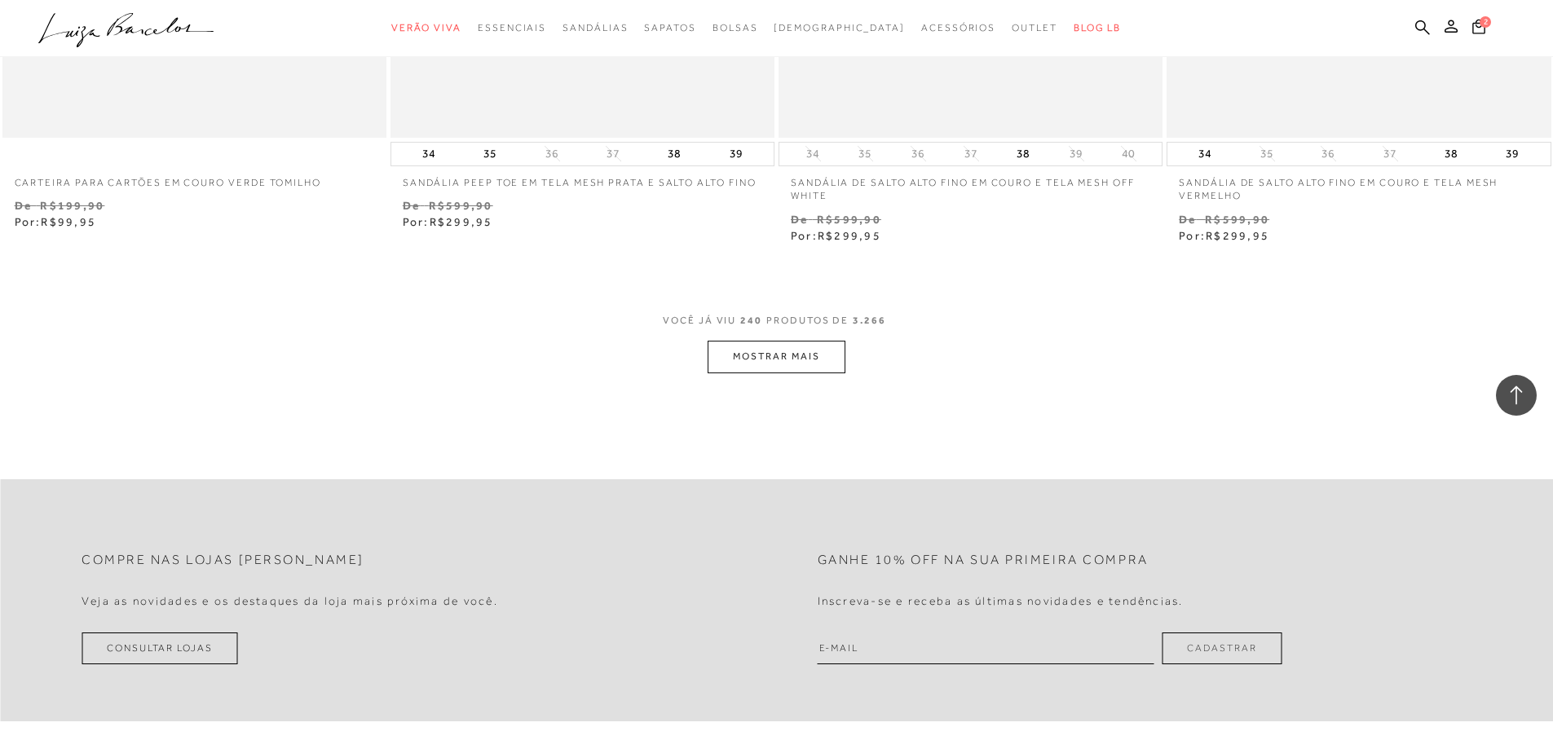
scroll to position [37582, 0]
click at [769, 343] on button "MOSTRAR MAIS" at bounding box center [776, 354] width 137 height 32
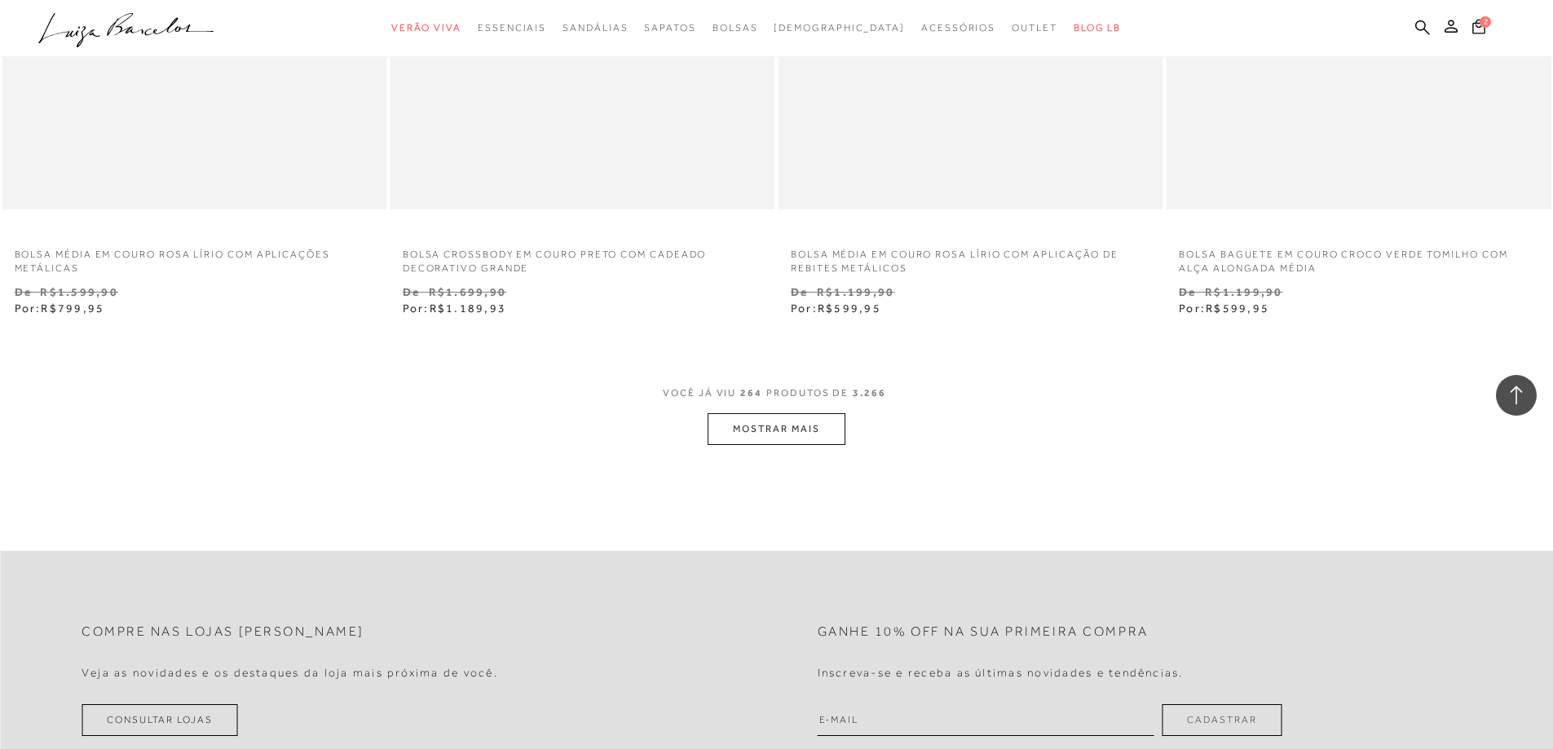
scroll to position [41902, 0]
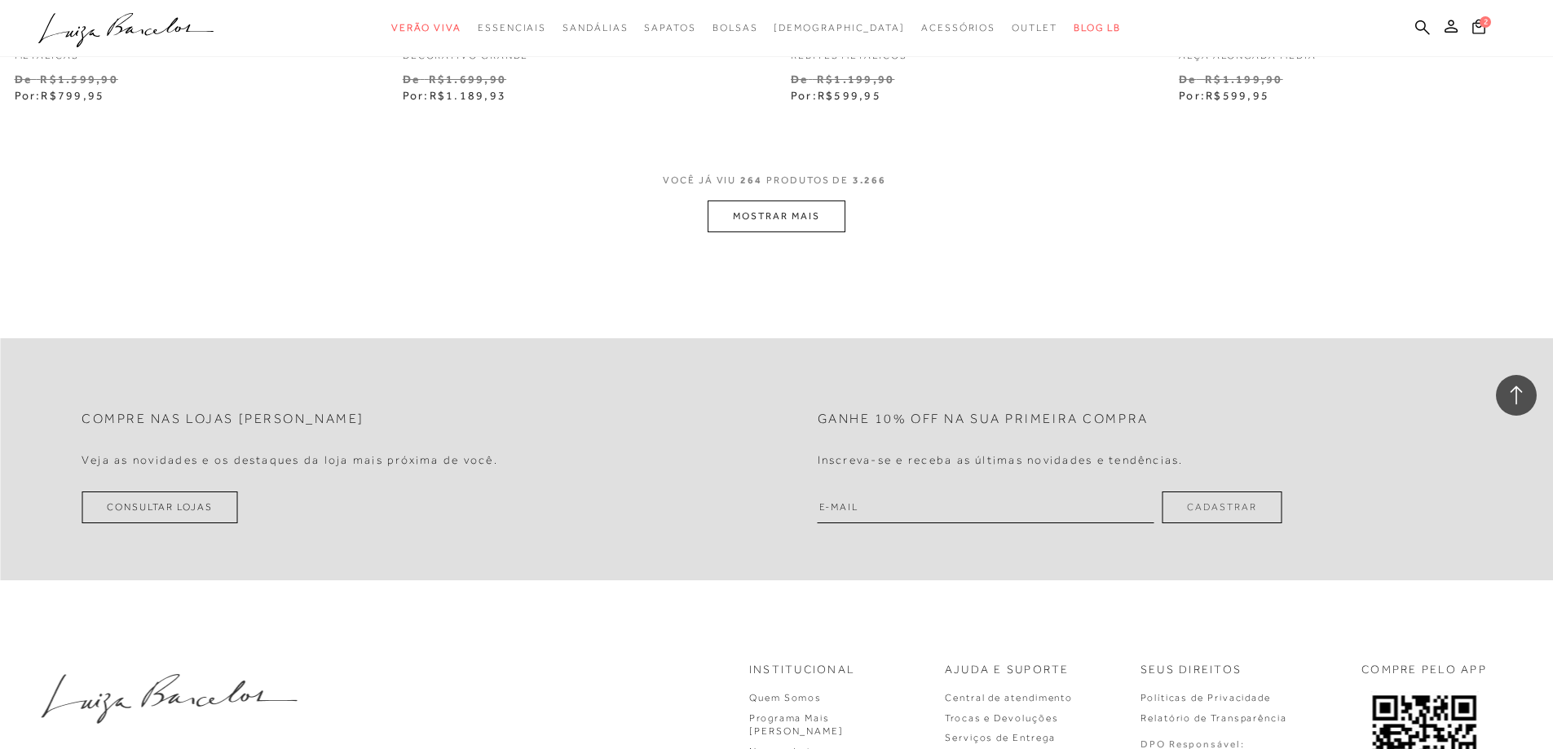
click at [761, 204] on button "MOSTRAR MAIS" at bounding box center [776, 217] width 137 height 32
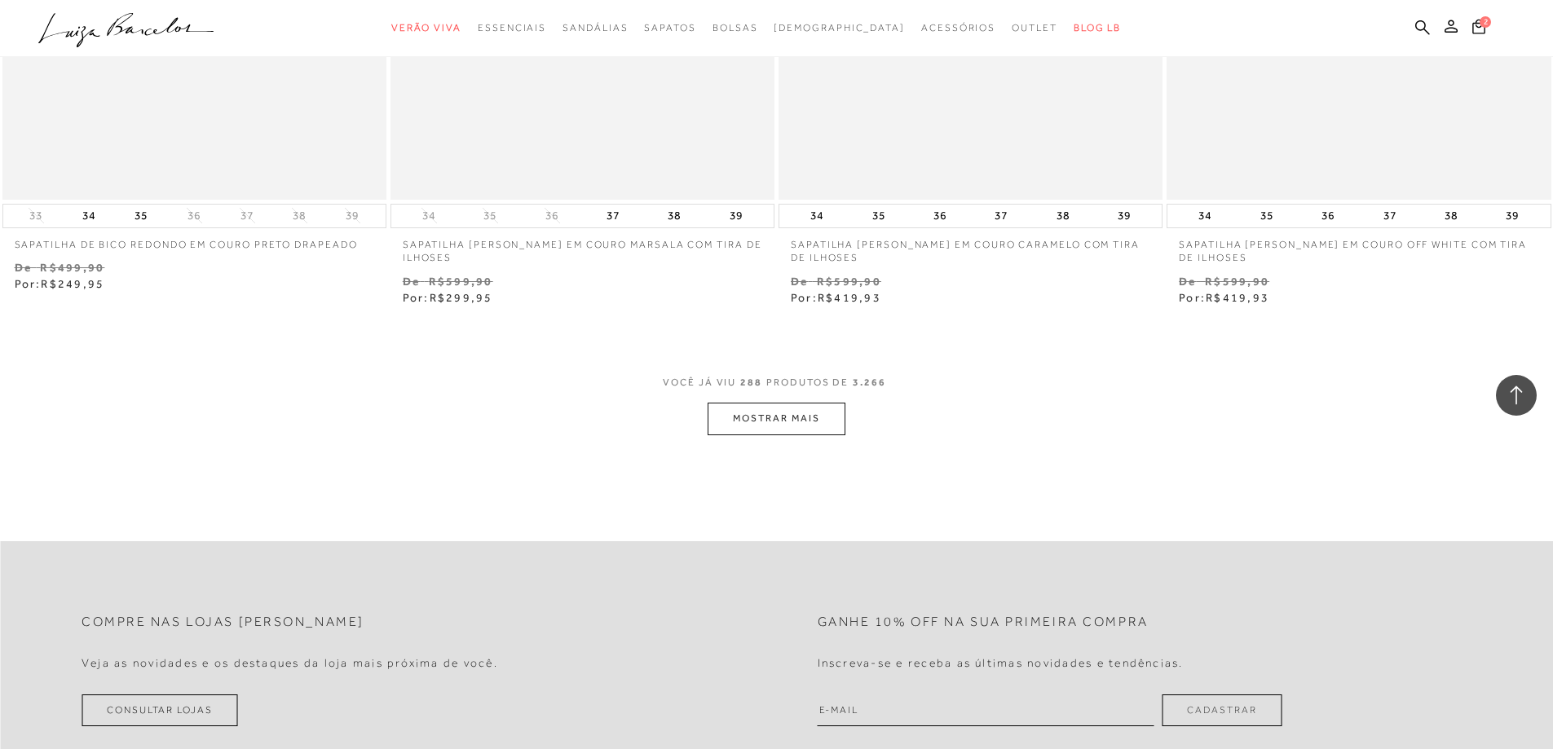
scroll to position [46223, 0]
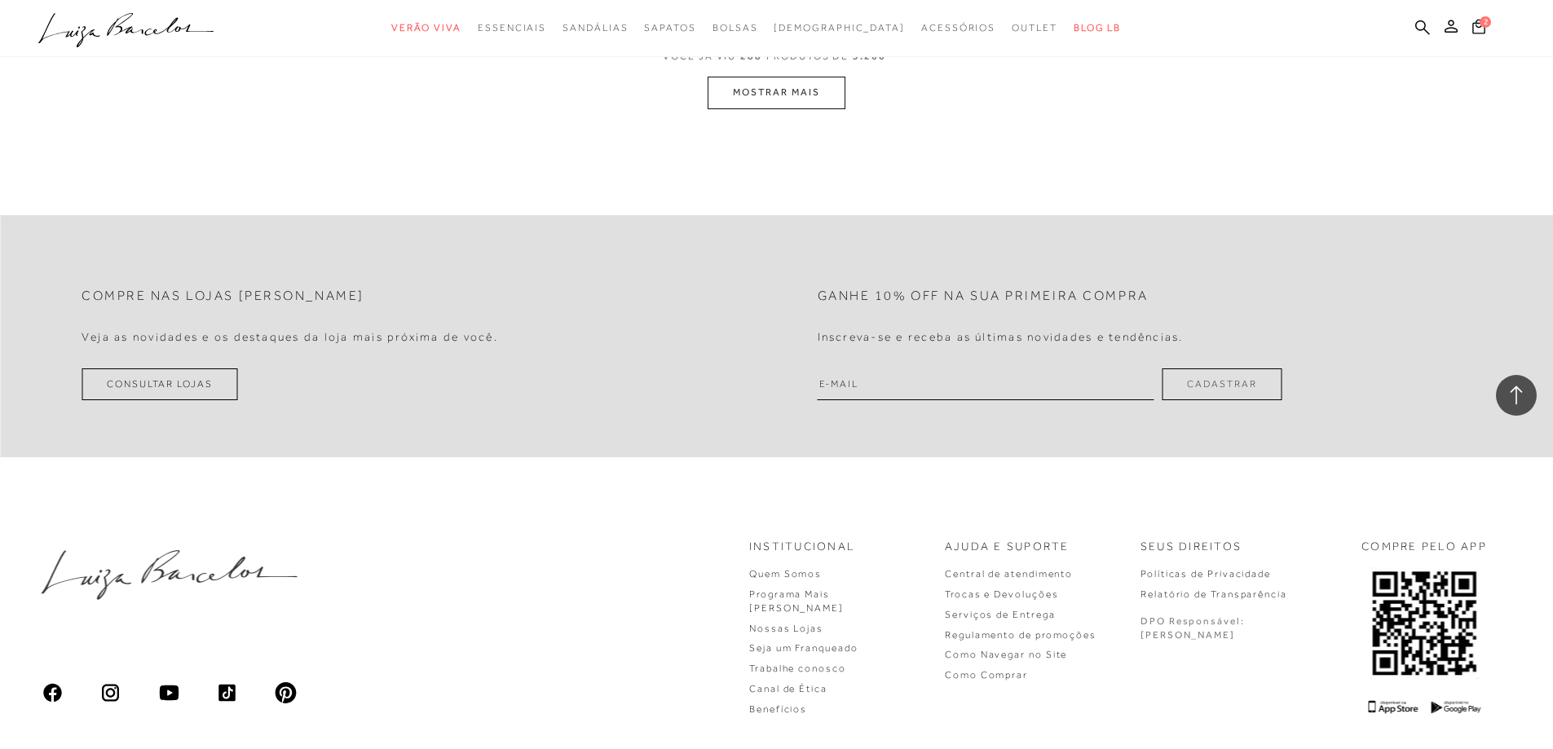
click at [774, 77] on button "MOSTRAR MAIS" at bounding box center [776, 93] width 137 height 32
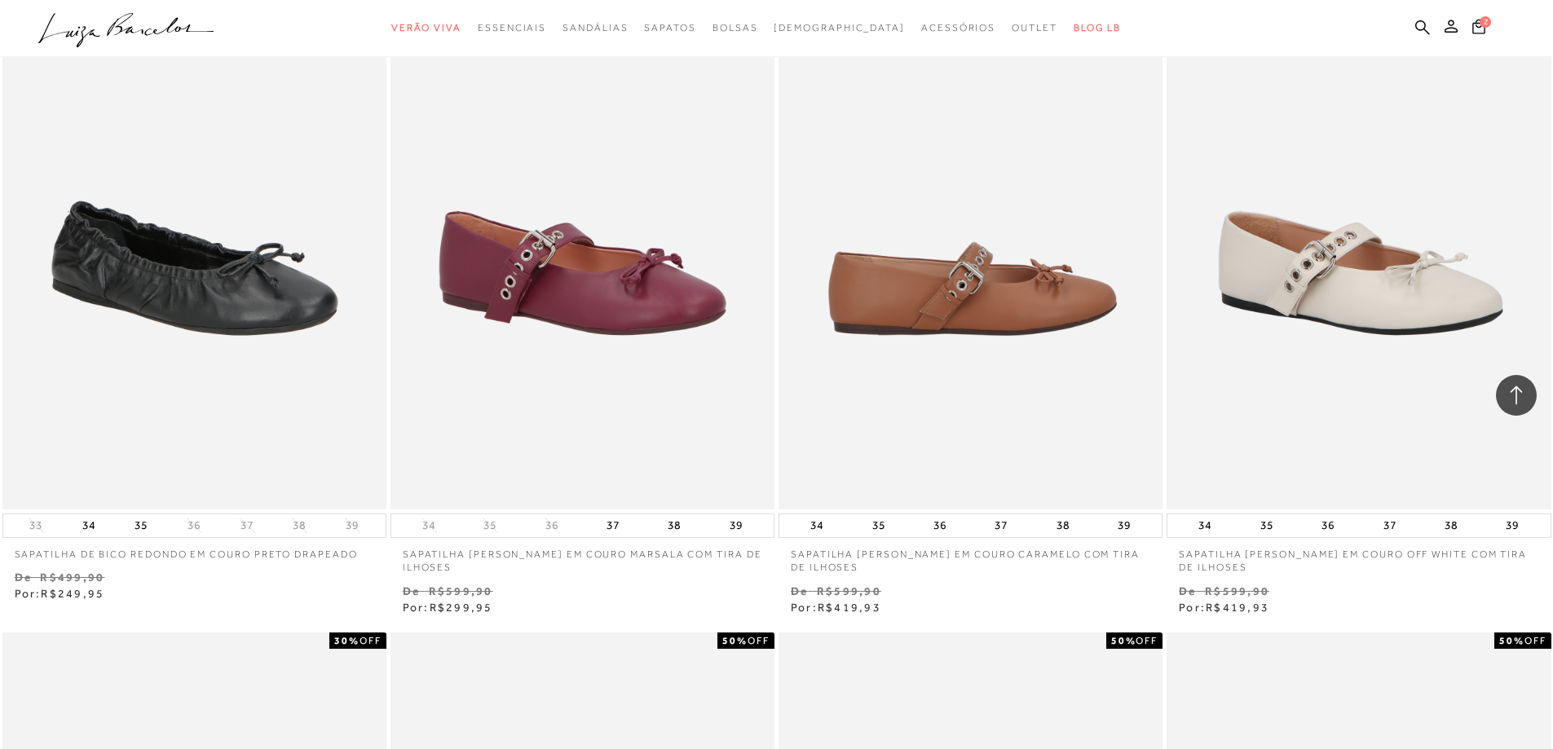
scroll to position [45343, 0]
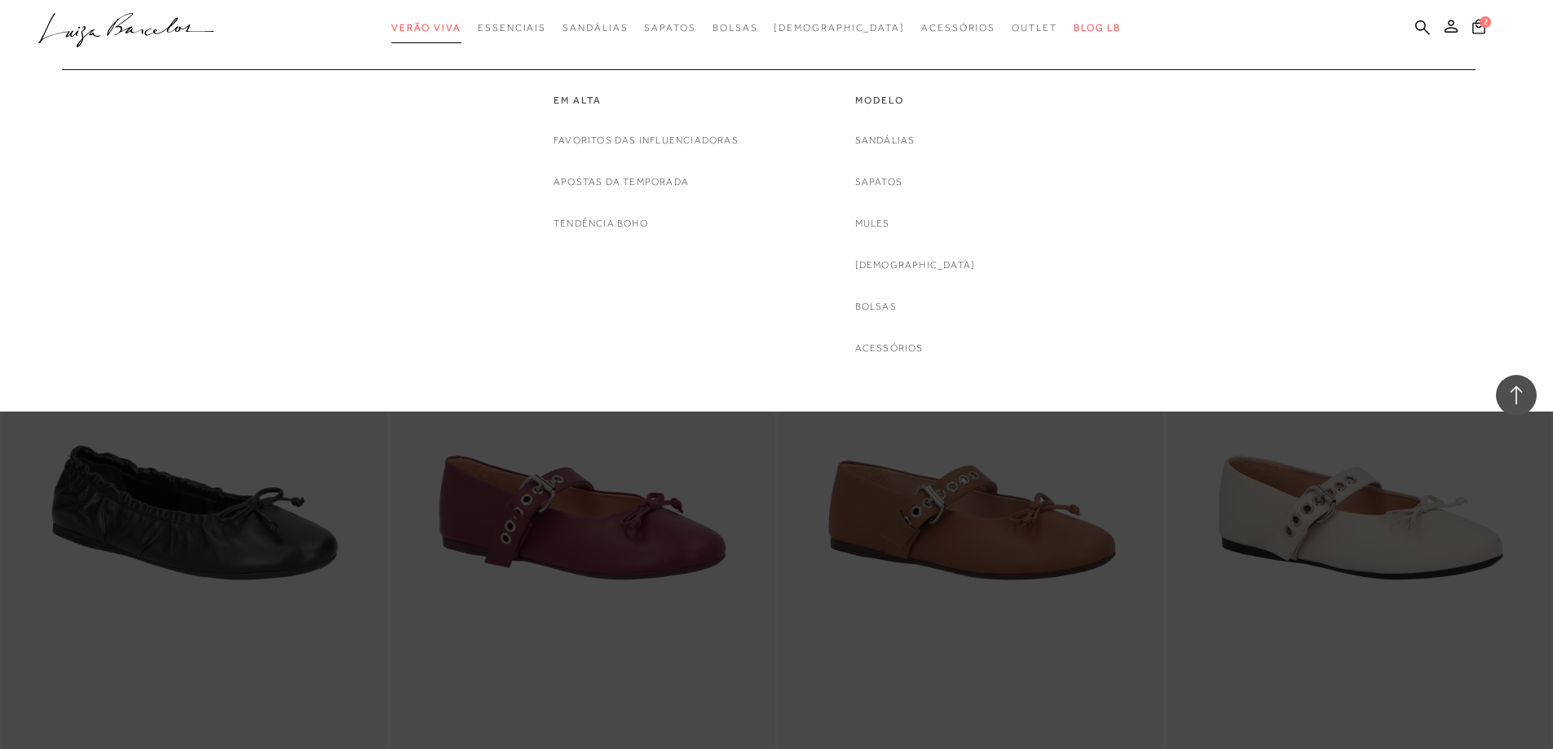
click at [457, 28] on span "Verão Viva" at bounding box center [426, 27] width 70 height 11
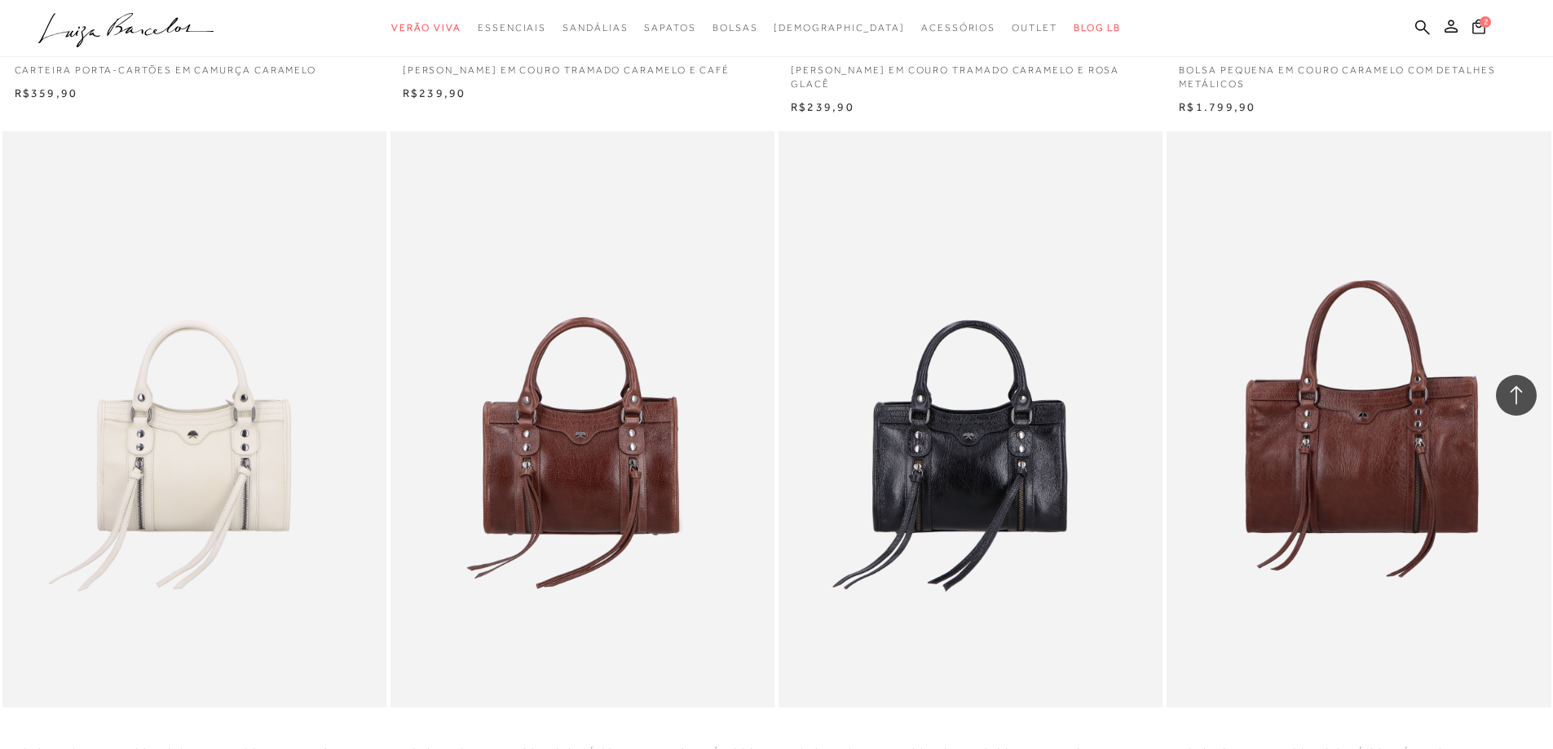
scroll to position [3587, 0]
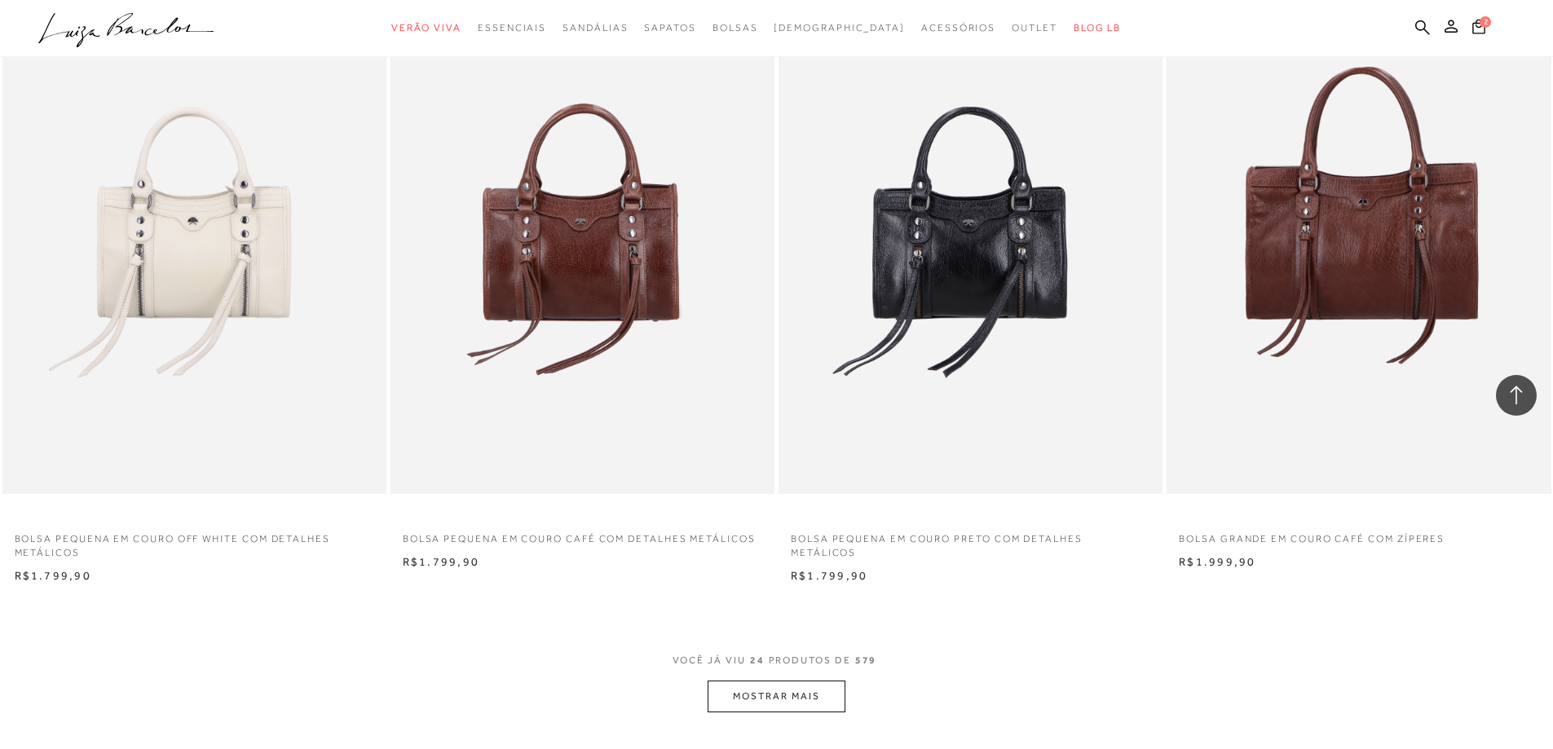
click at [779, 701] on button "MOSTRAR MAIS" at bounding box center [776, 697] width 137 height 32
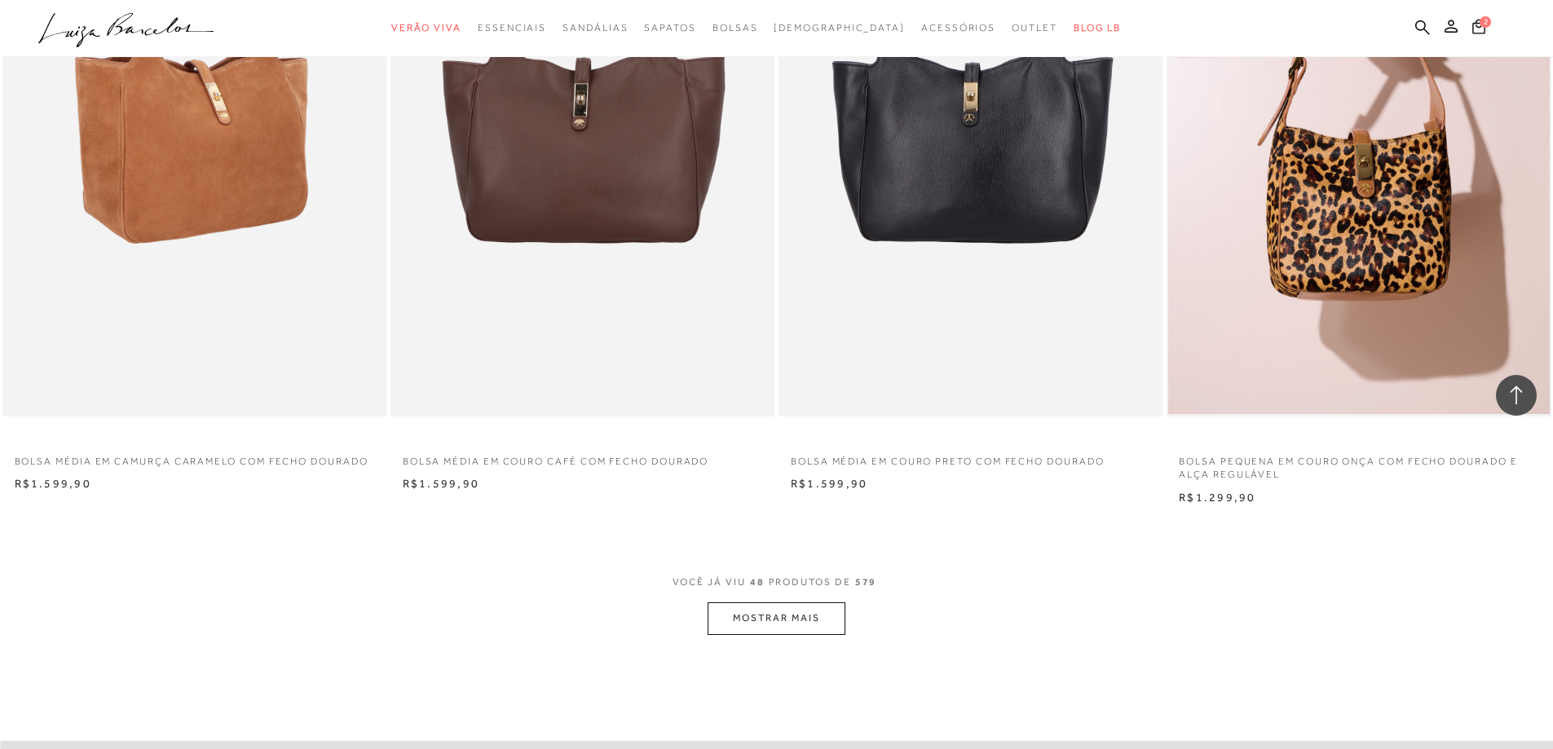
scroll to position [7989, 0]
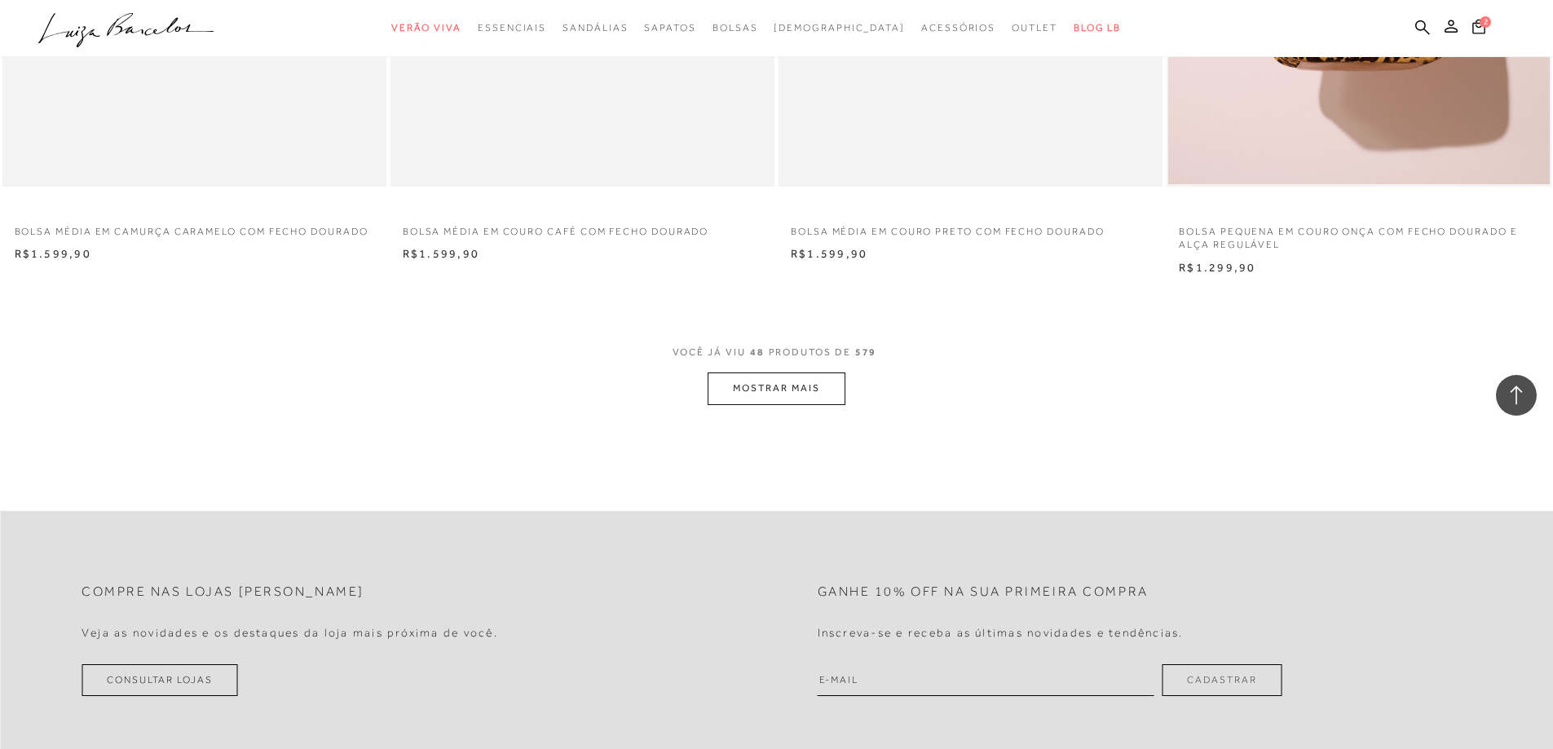
click at [770, 403] on button "MOSTRAR MAIS" at bounding box center [776, 389] width 137 height 32
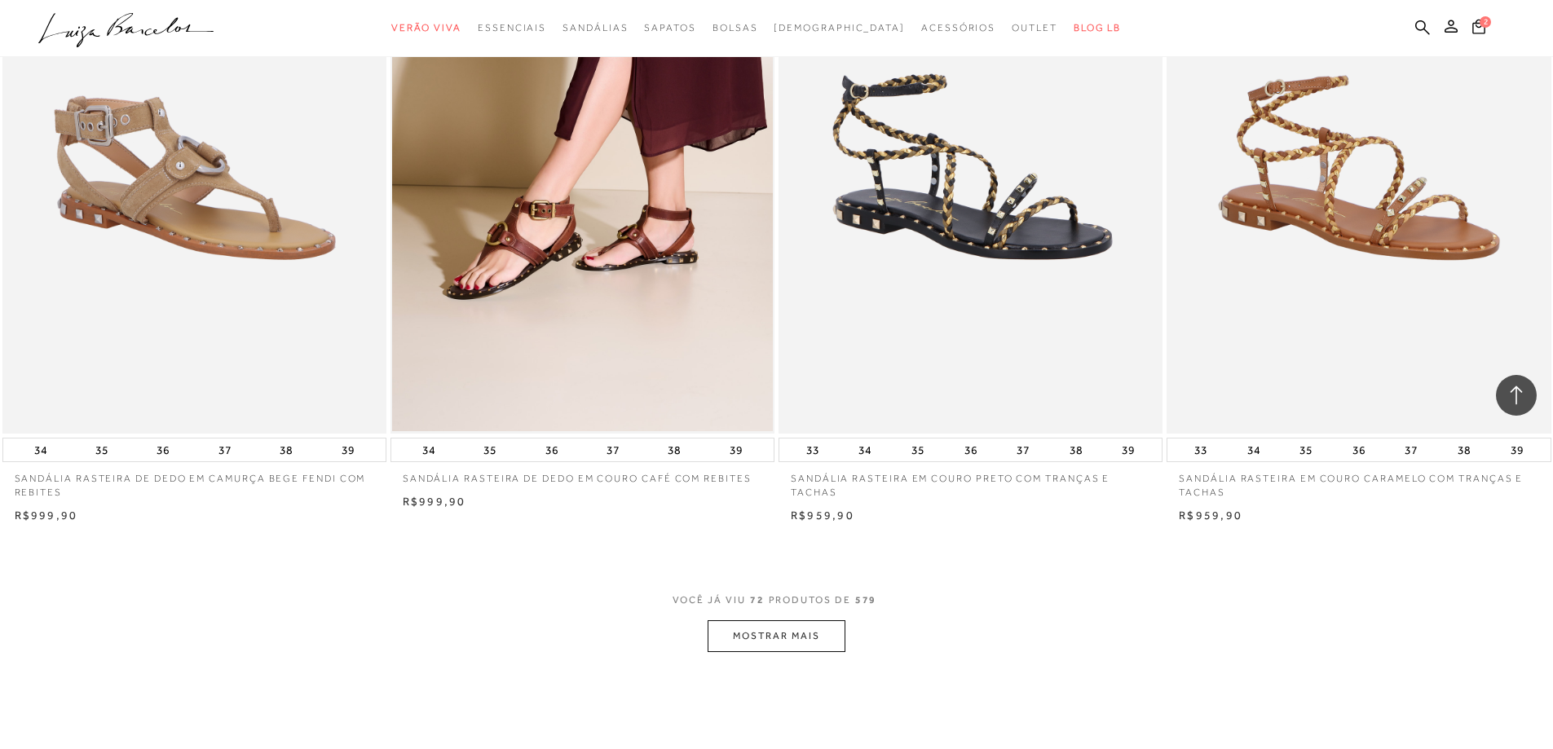
scroll to position [11902, 0]
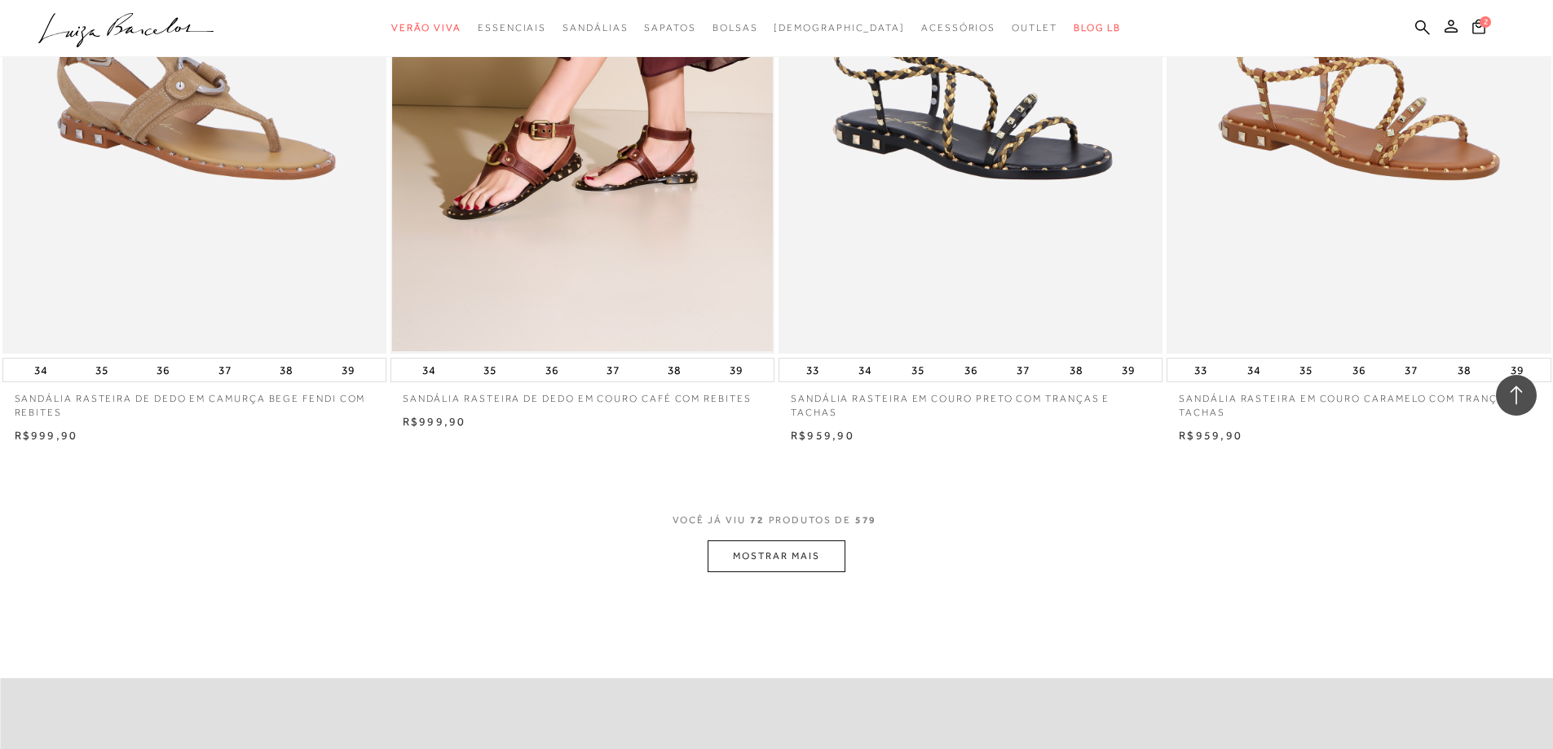
click at [776, 549] on button "MOSTRAR MAIS" at bounding box center [776, 556] width 137 height 32
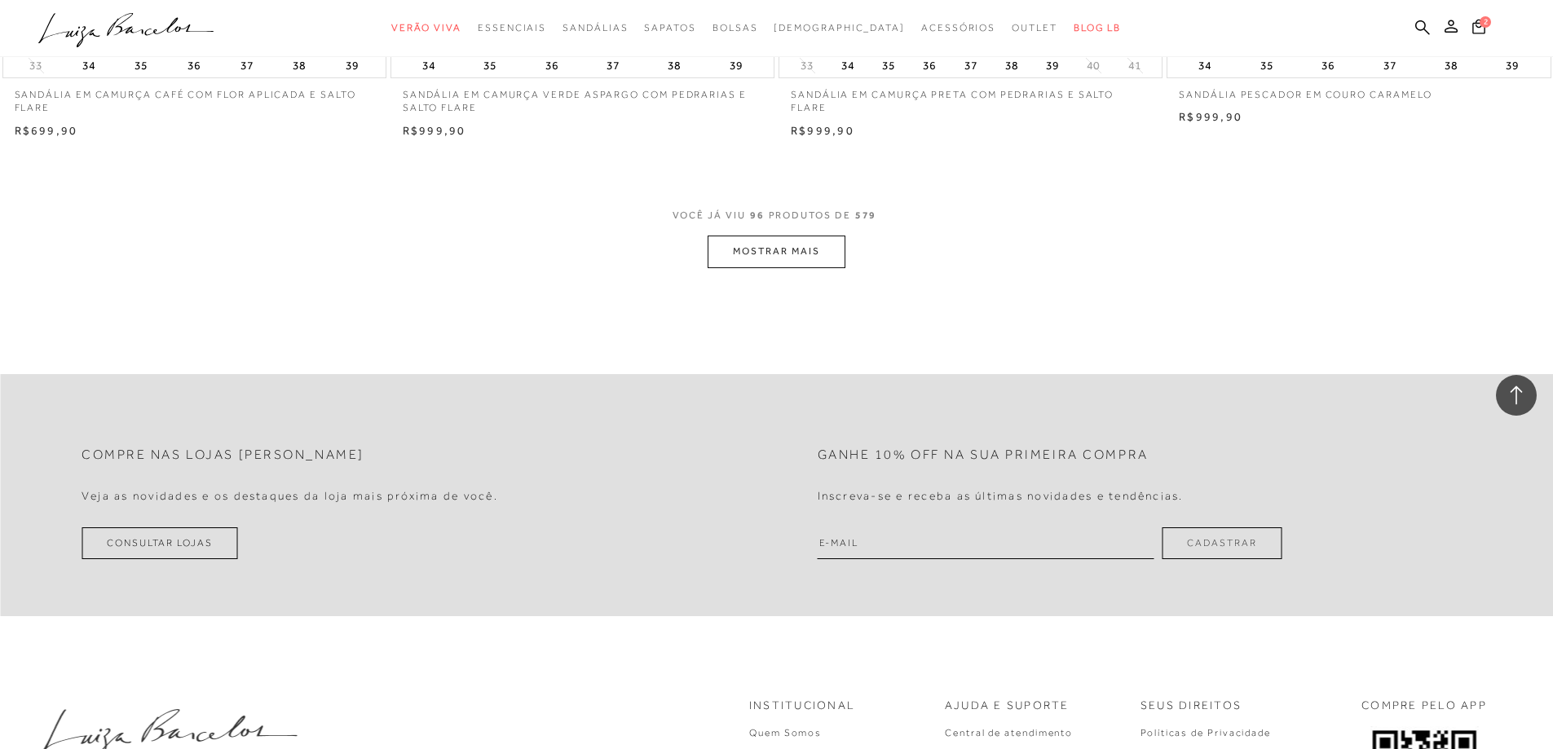
scroll to position [16304, 0]
click at [786, 240] on button "MOSTRAR MAIS" at bounding box center [776, 248] width 137 height 32
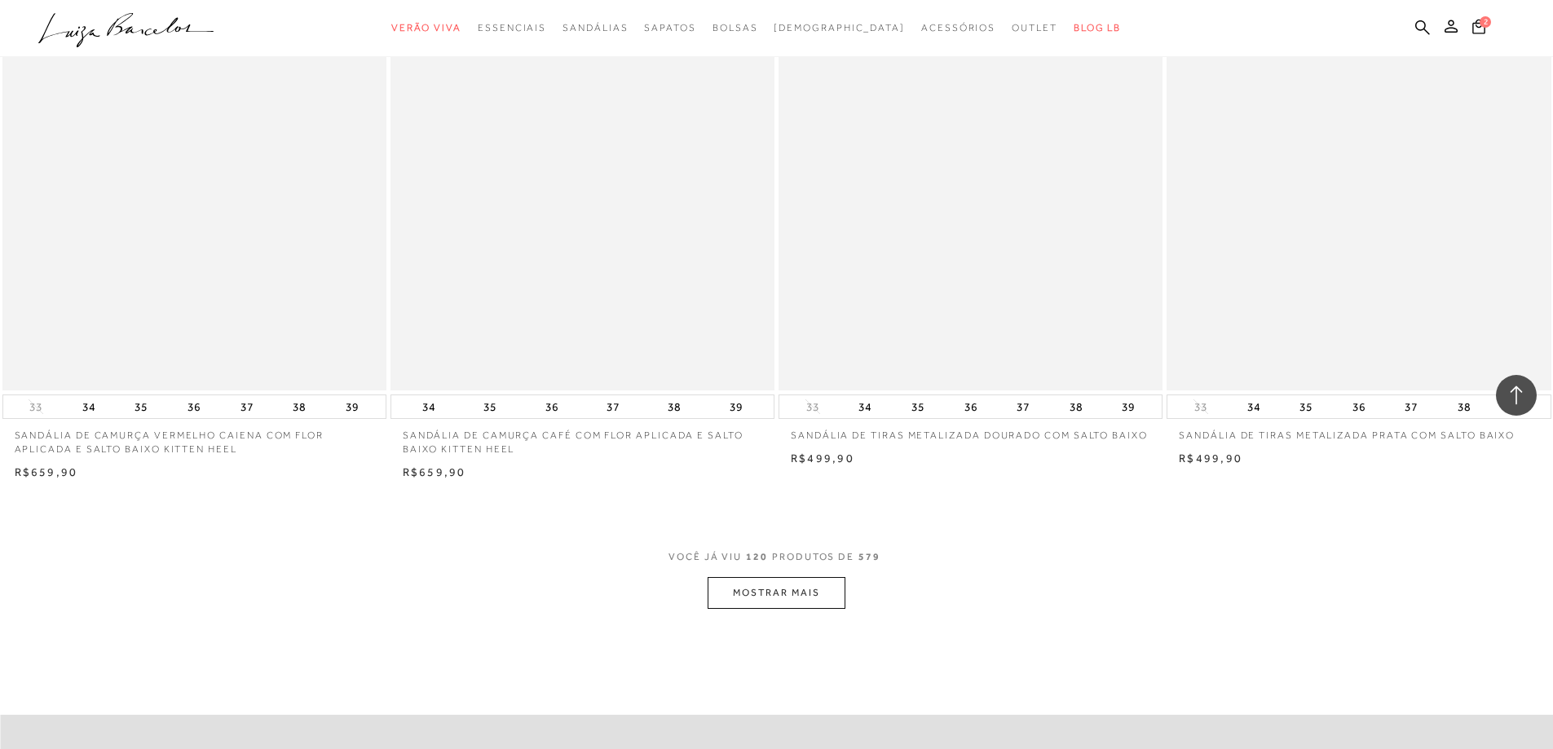
scroll to position [20381, 0]
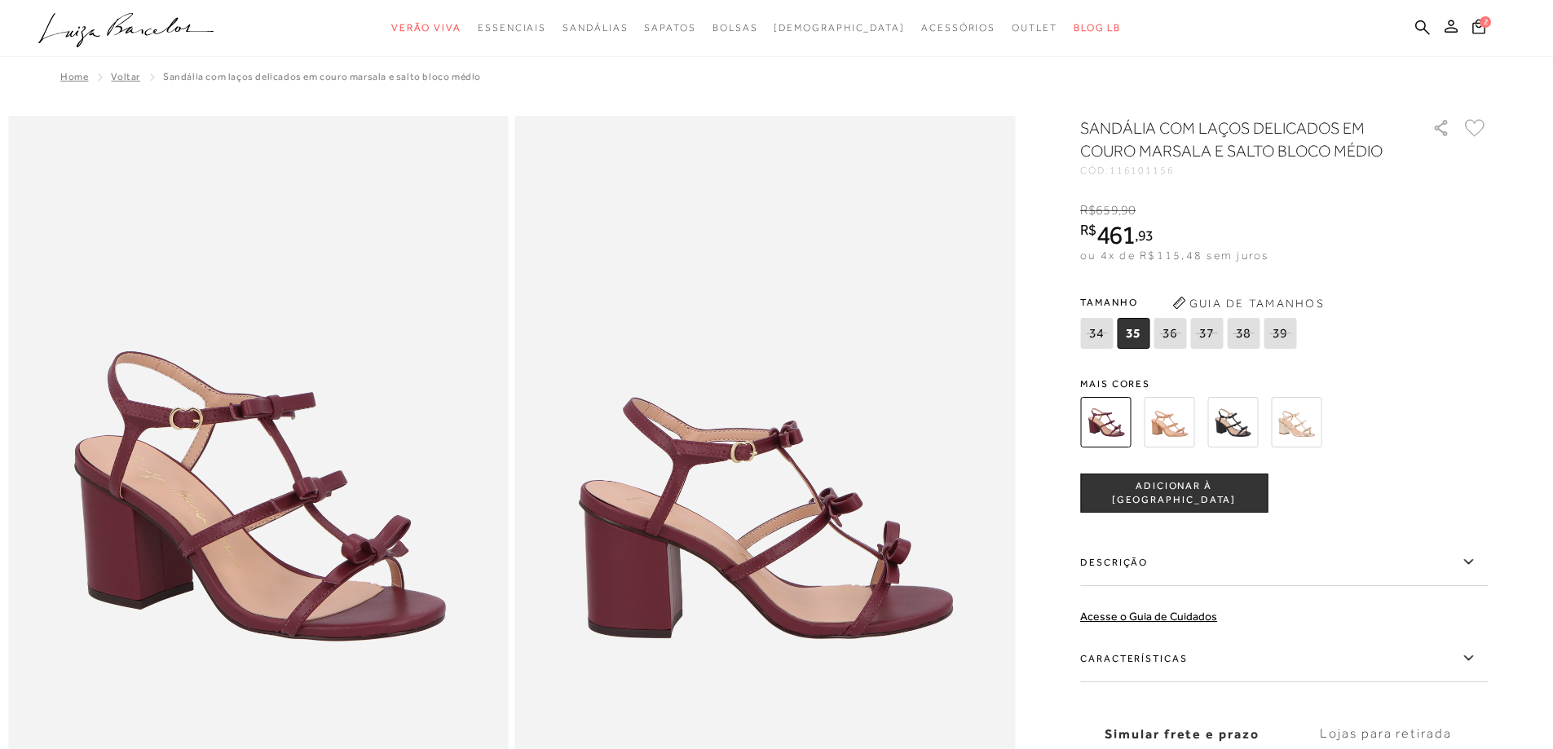
click at [1179, 436] on img at bounding box center [1169, 422] width 51 height 51
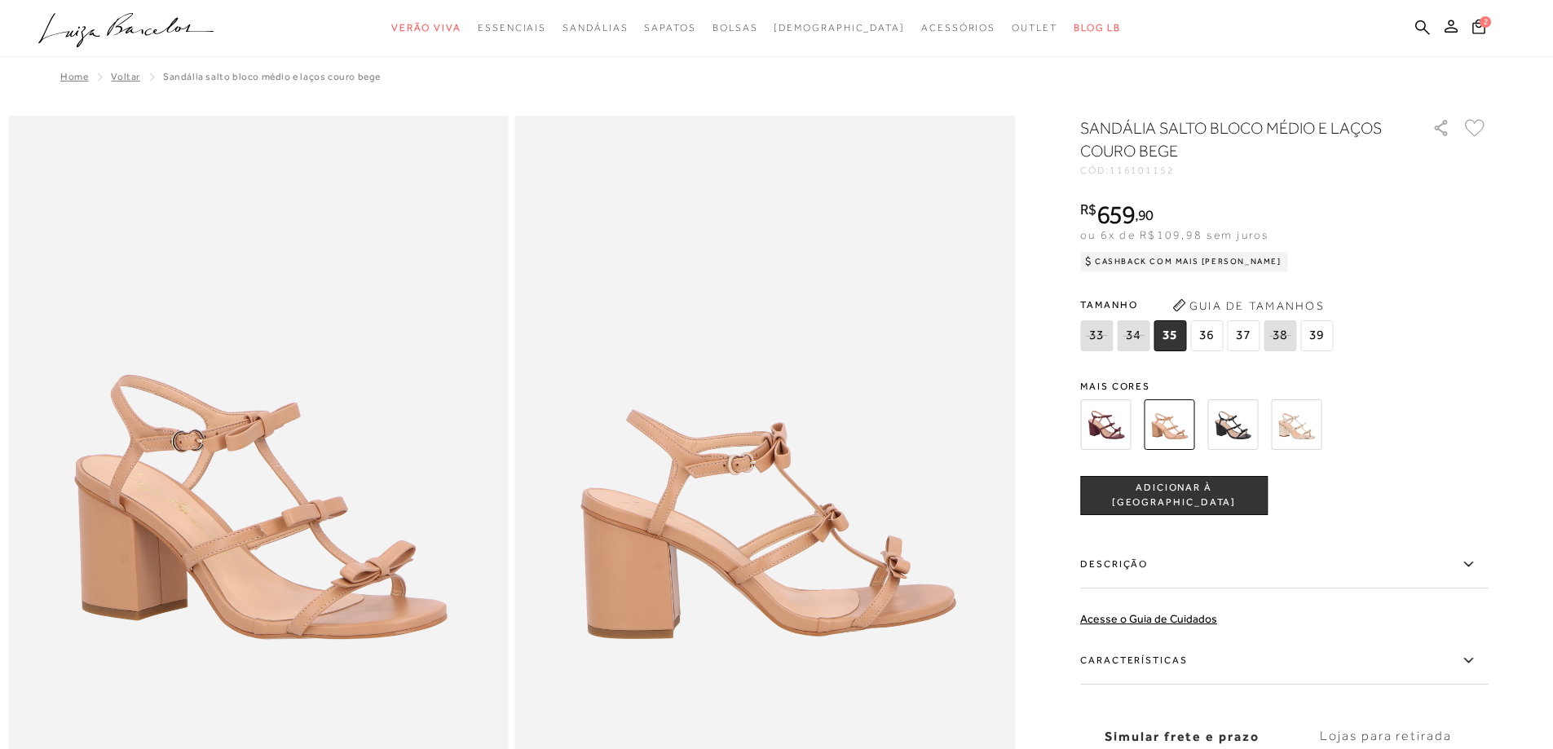
click at [1246, 426] on img at bounding box center [1232, 424] width 51 height 51
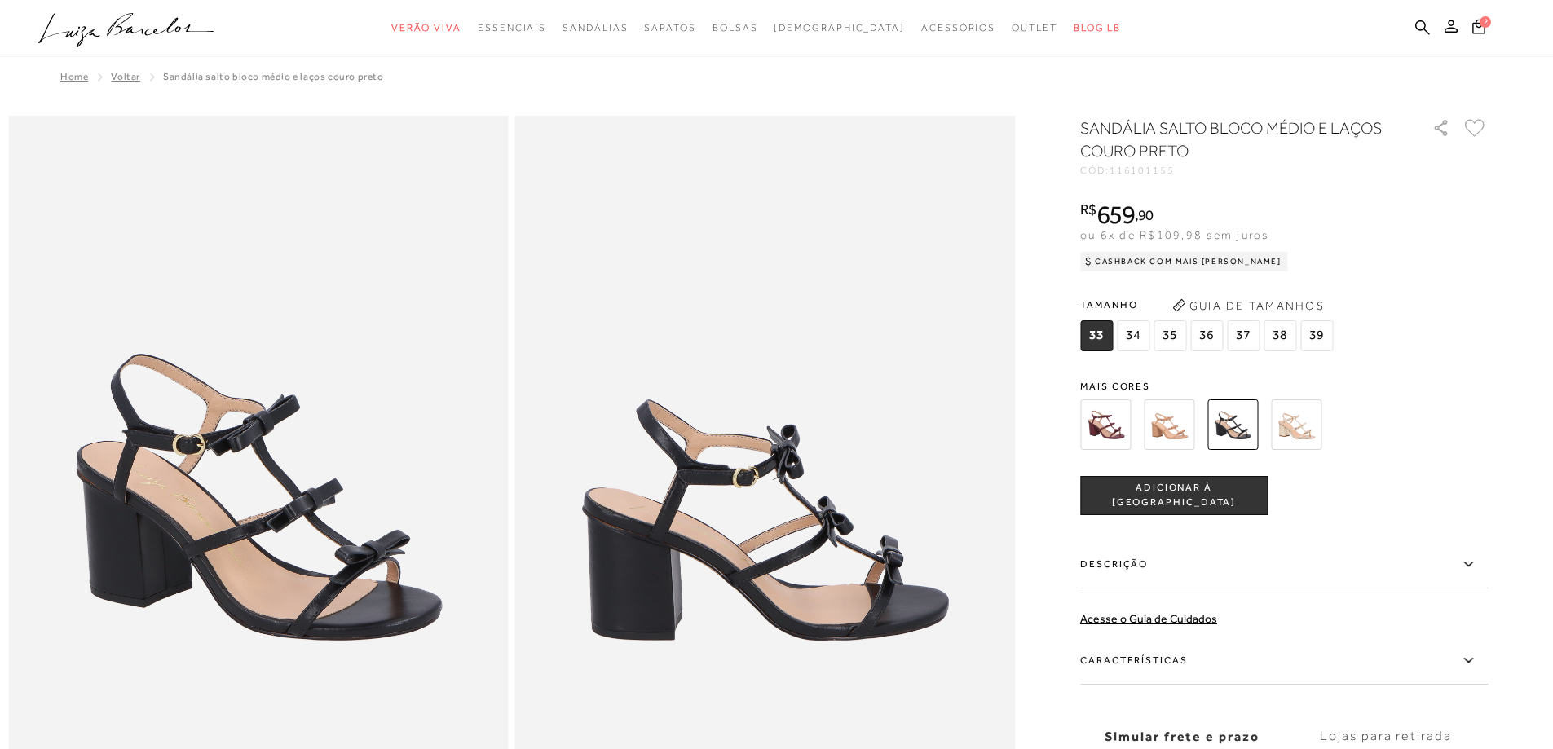
click at [1295, 426] on img at bounding box center [1296, 424] width 51 height 51
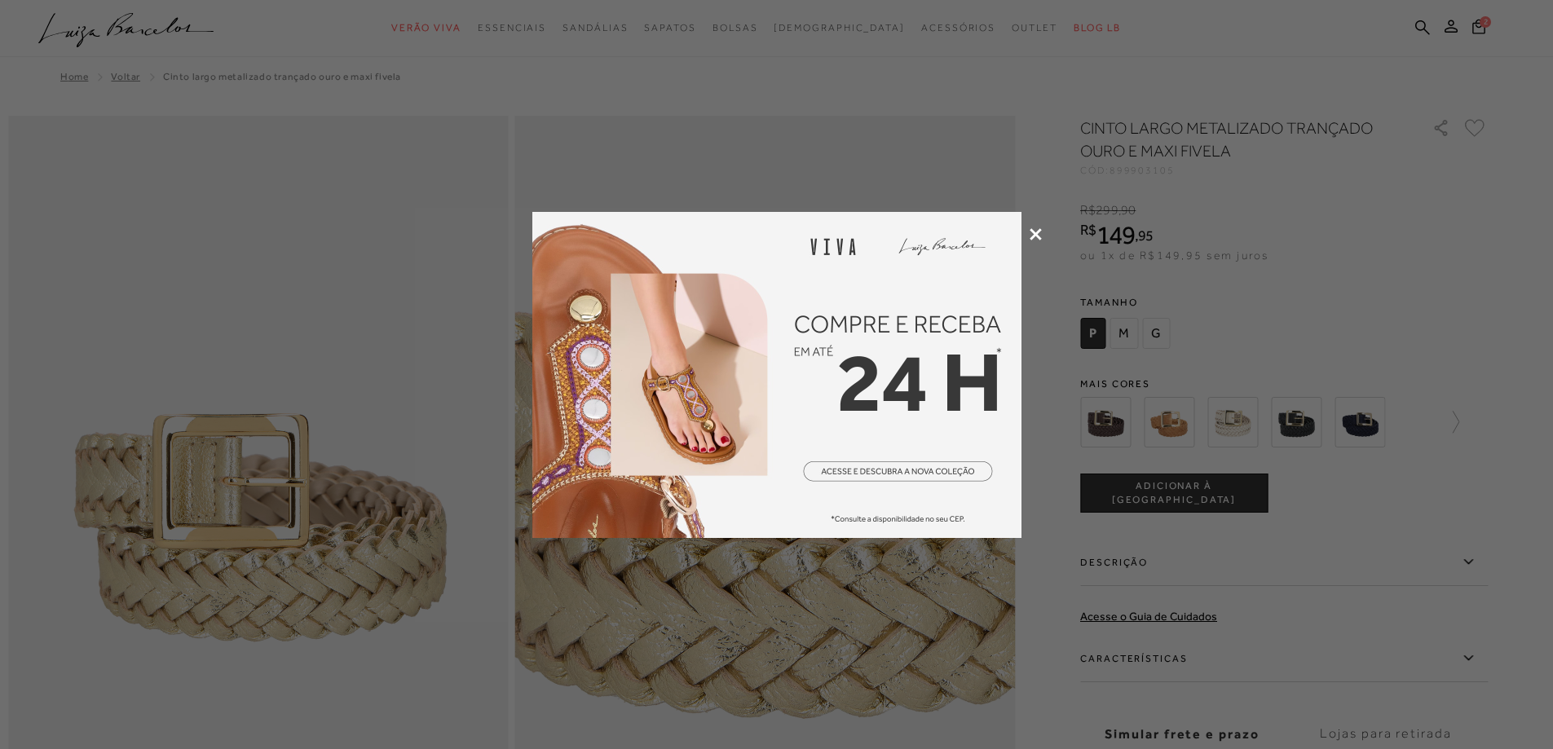
click at [1034, 232] on icon at bounding box center [1036, 234] width 12 height 12
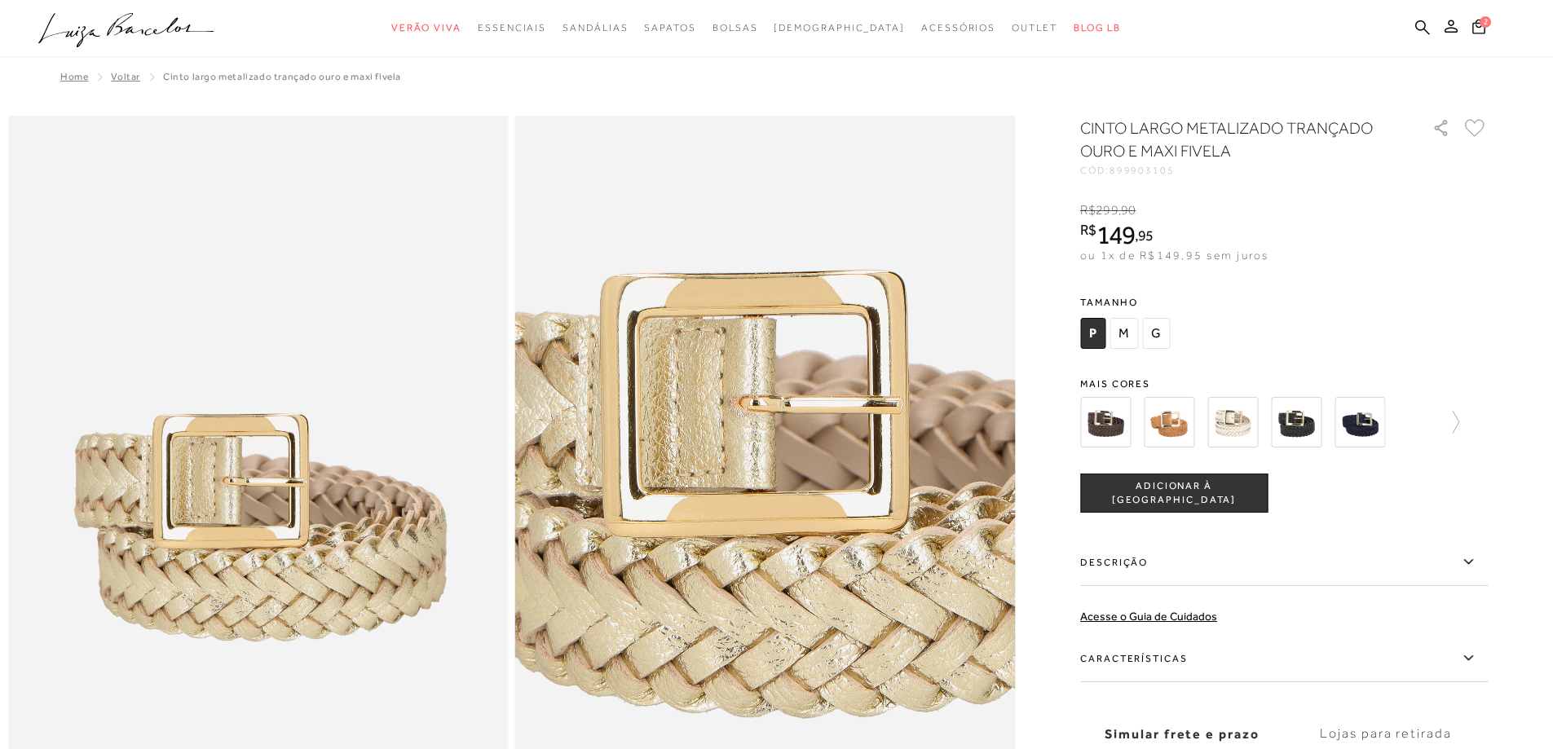
click at [1134, 328] on span "M" at bounding box center [1124, 333] width 29 height 31
click at [1419, 24] on icon at bounding box center [1422, 27] width 15 height 15
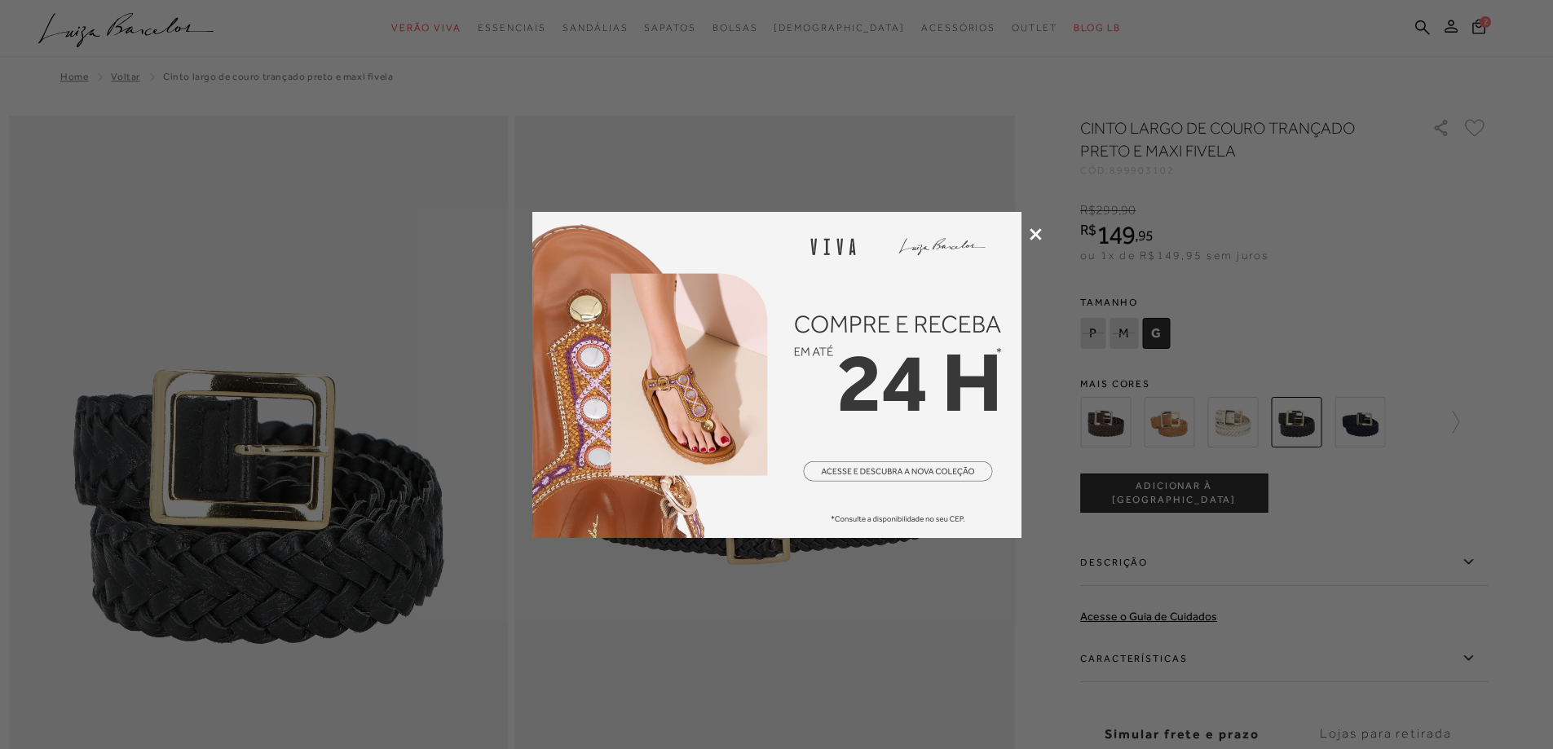
click at [1036, 232] on icon at bounding box center [1036, 234] width 12 height 12
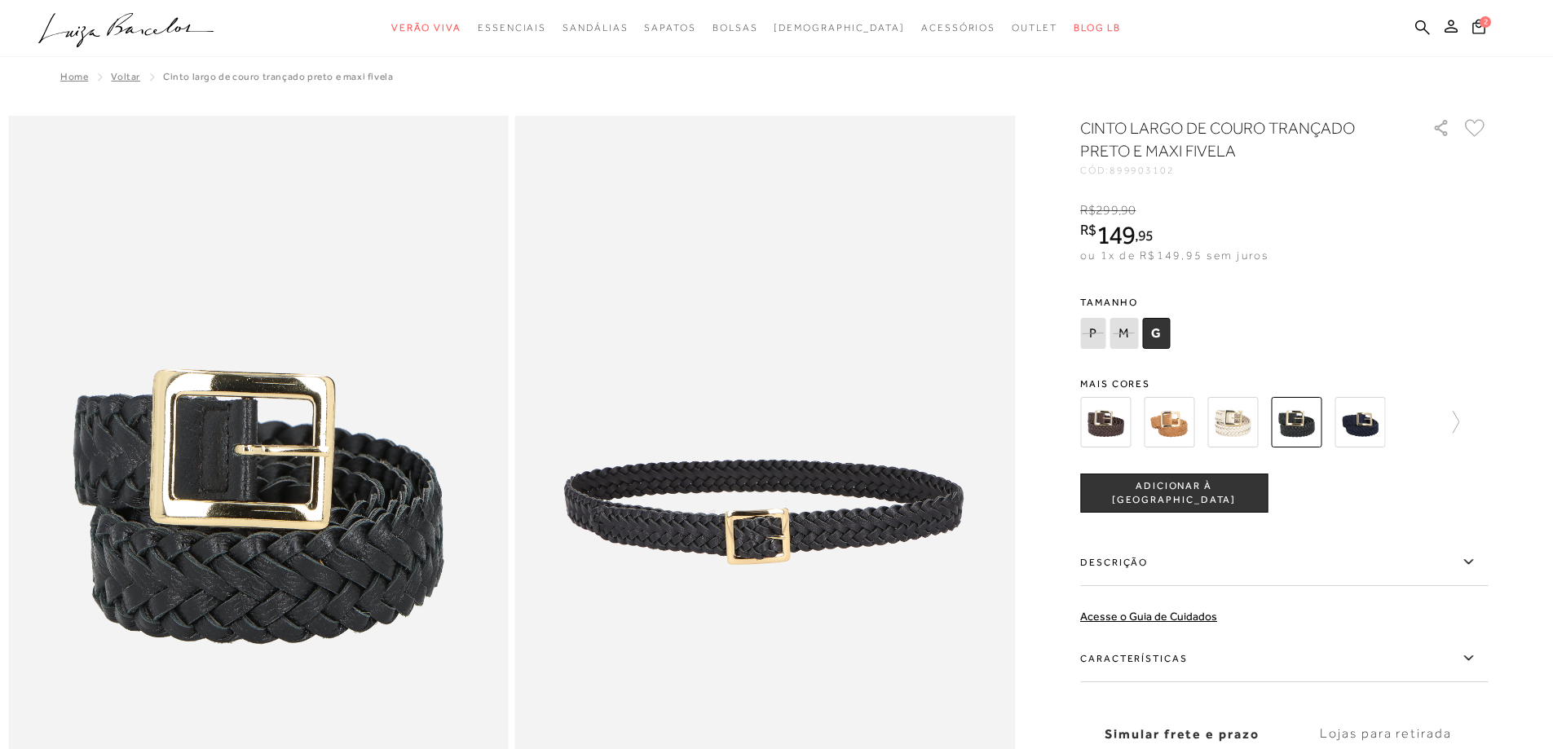
click at [1307, 421] on img at bounding box center [1296, 422] width 51 height 51
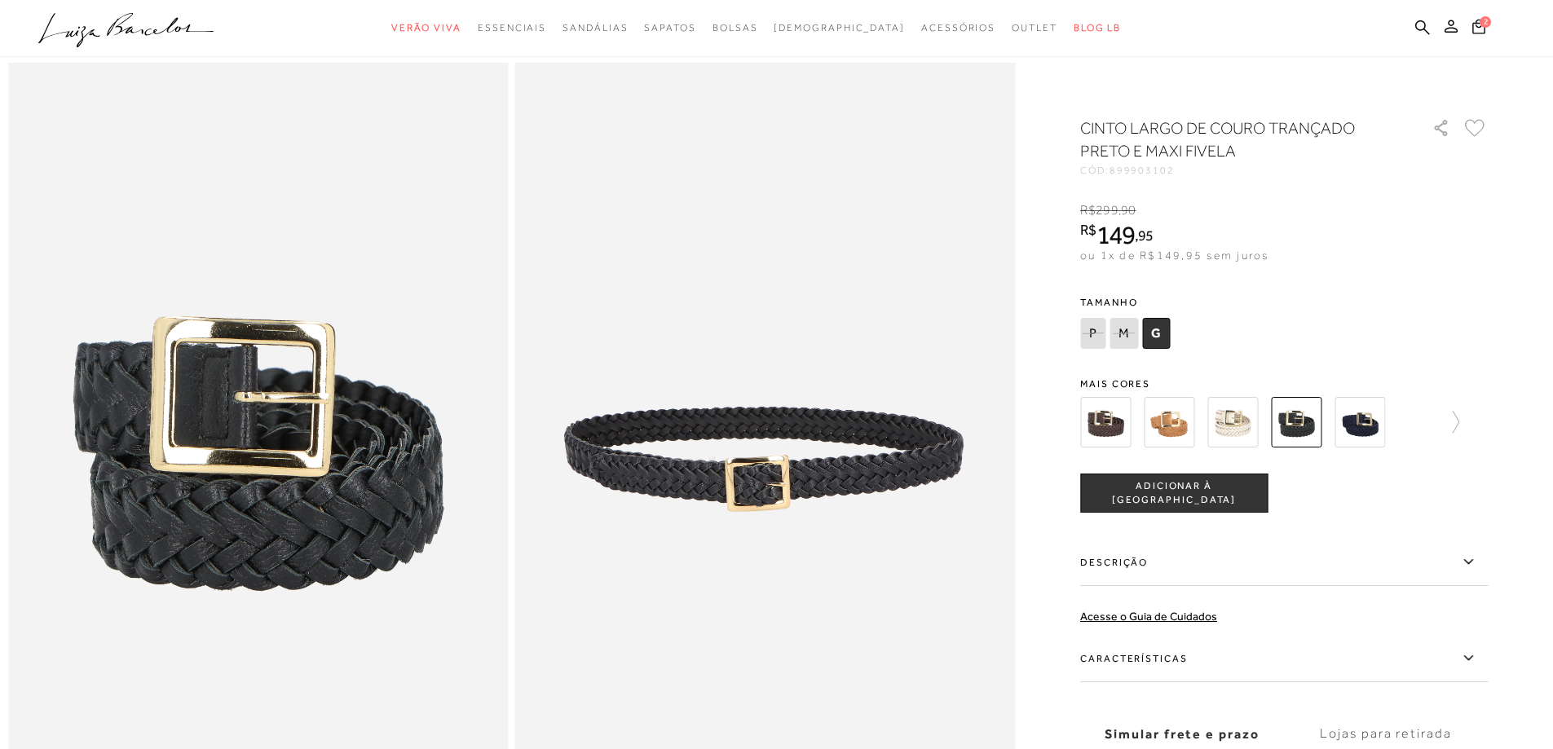
scroll to position [82, 0]
